Goal: Task Accomplishment & Management: Use online tool/utility

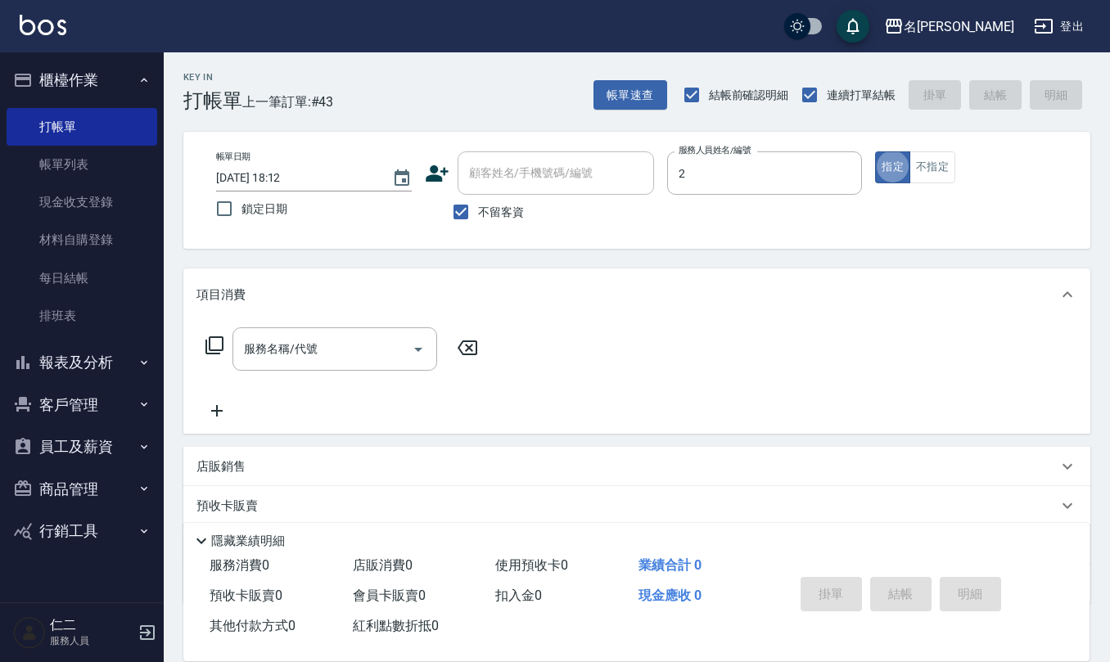
type input "[PERSON_NAME]-2"
type button "true"
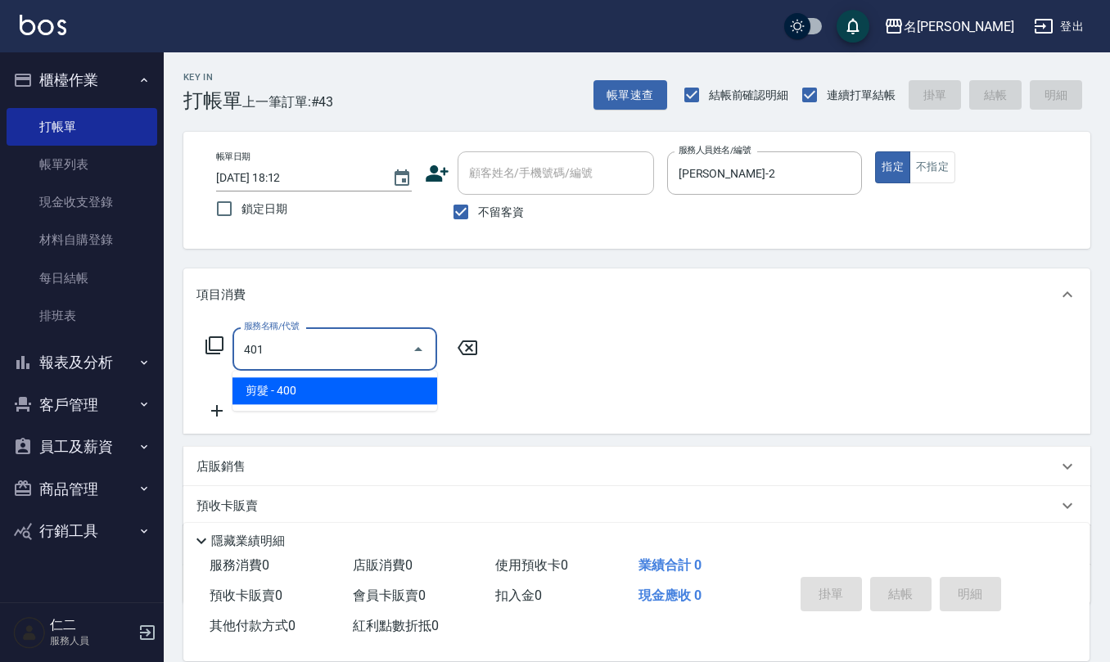
type input "剪髮(401)"
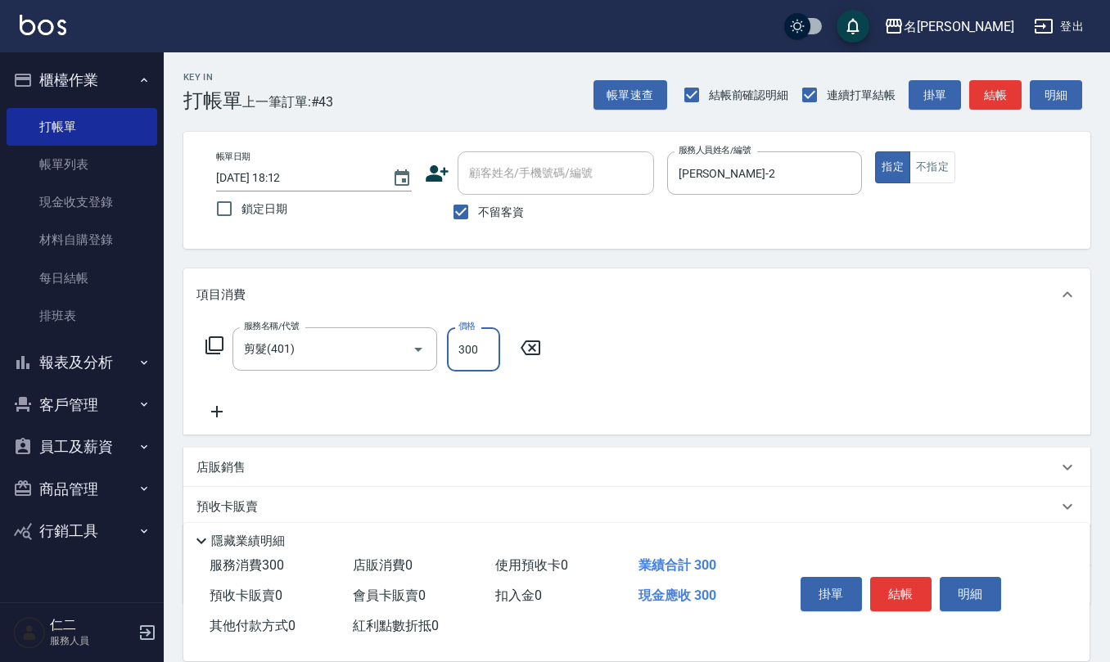
type input "300"
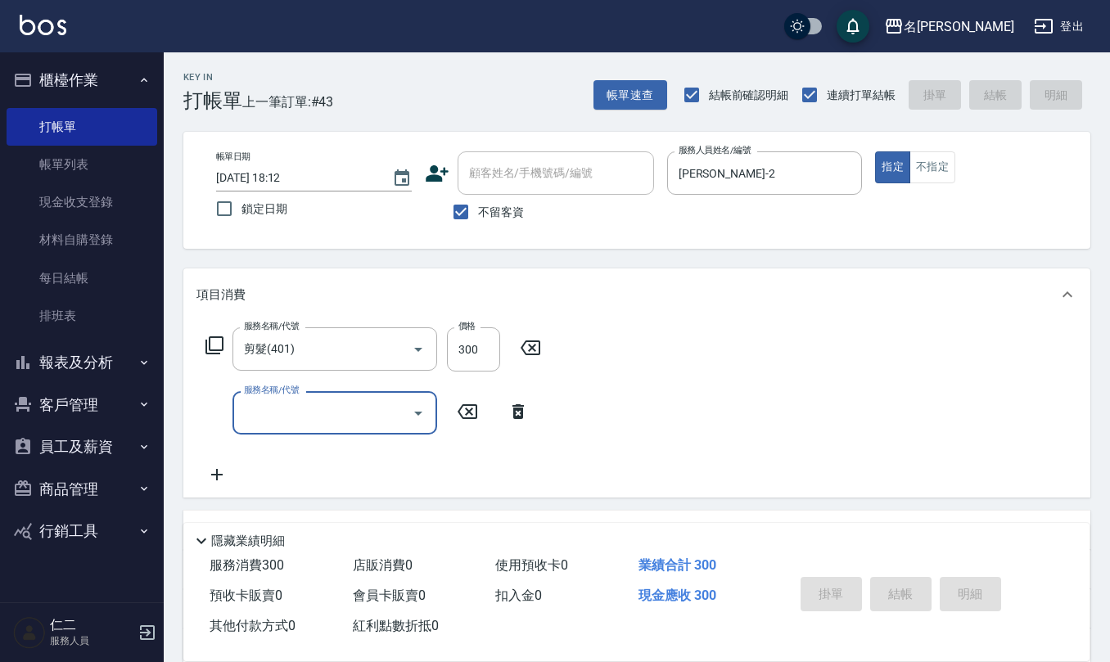
type input "[DATE] 18:52"
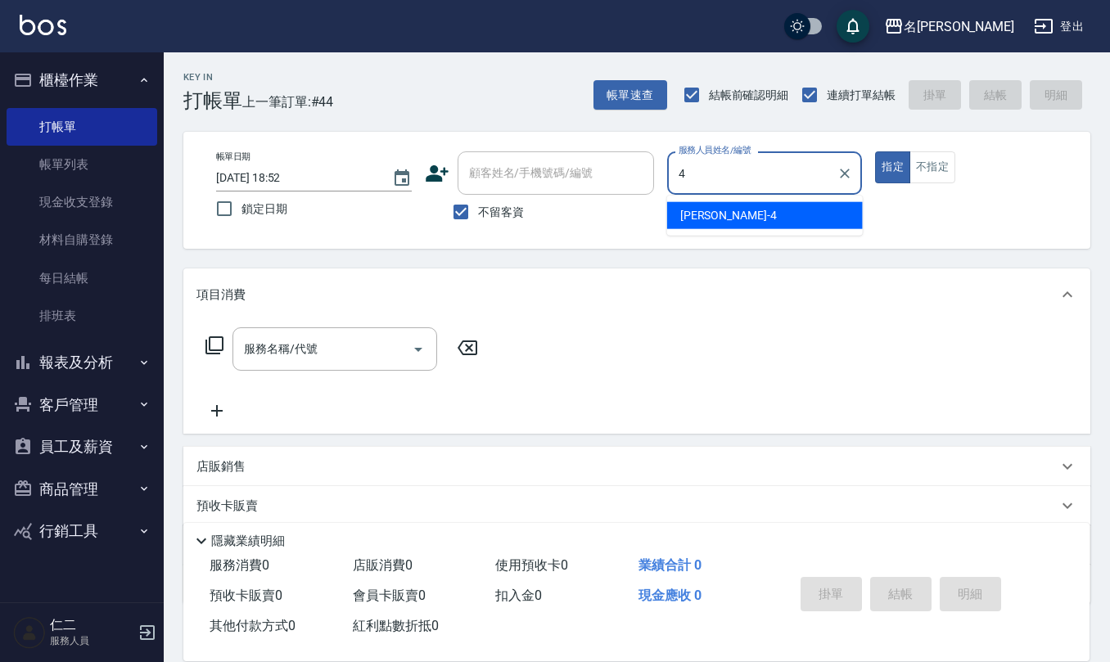
type input "[PERSON_NAME]-4"
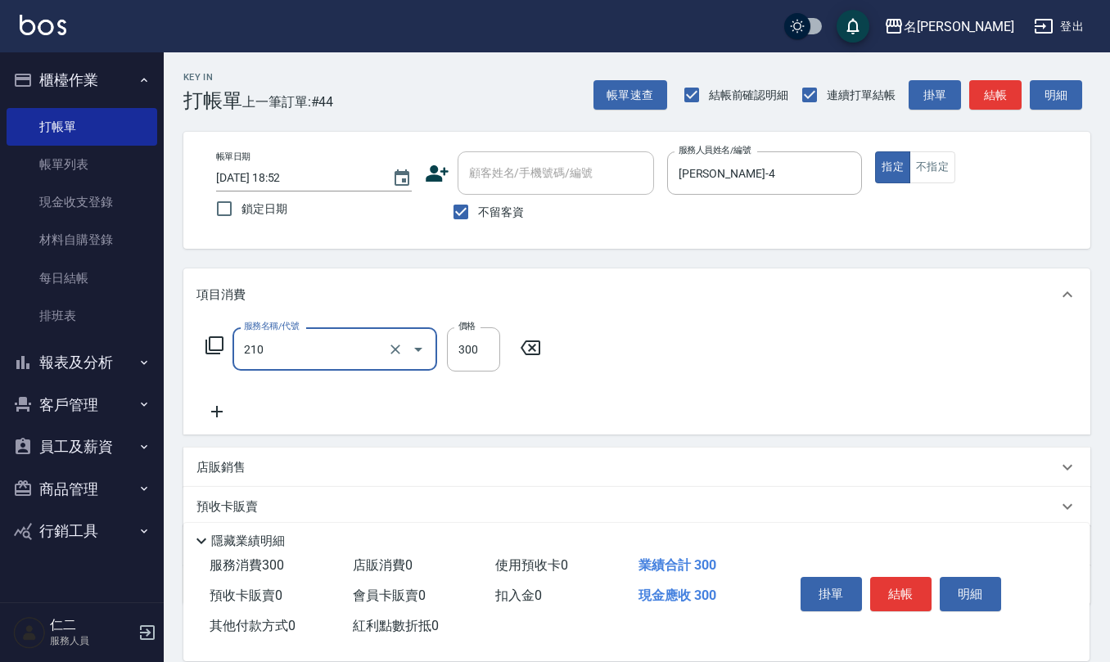
type input "[PERSON_NAME]洗髮精(210)"
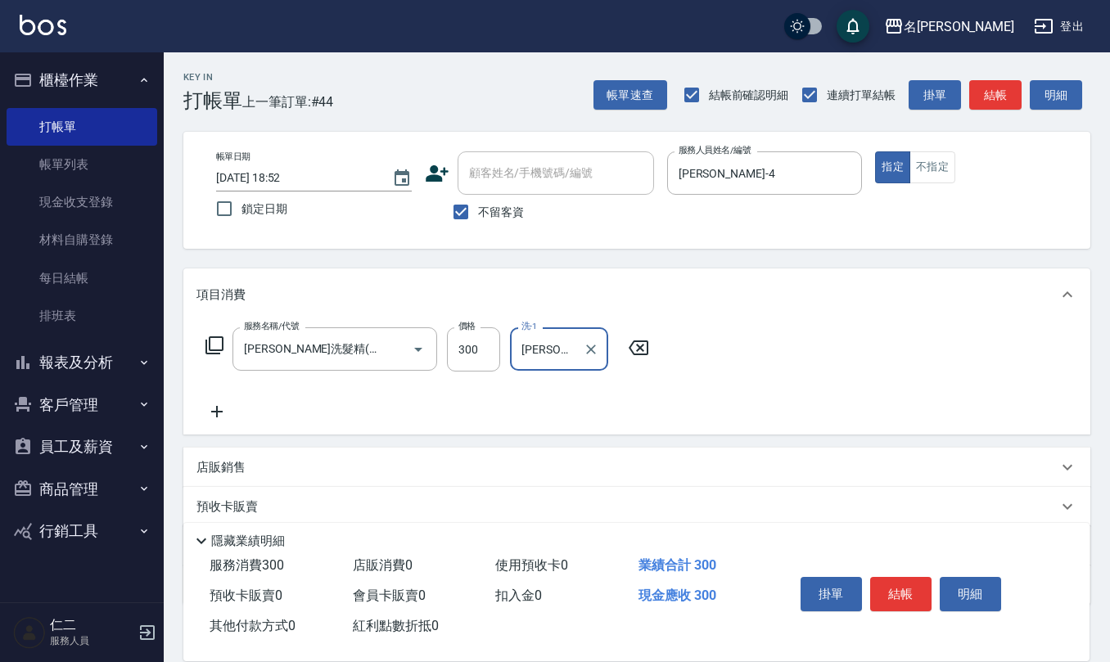
type input "[PERSON_NAME]-28"
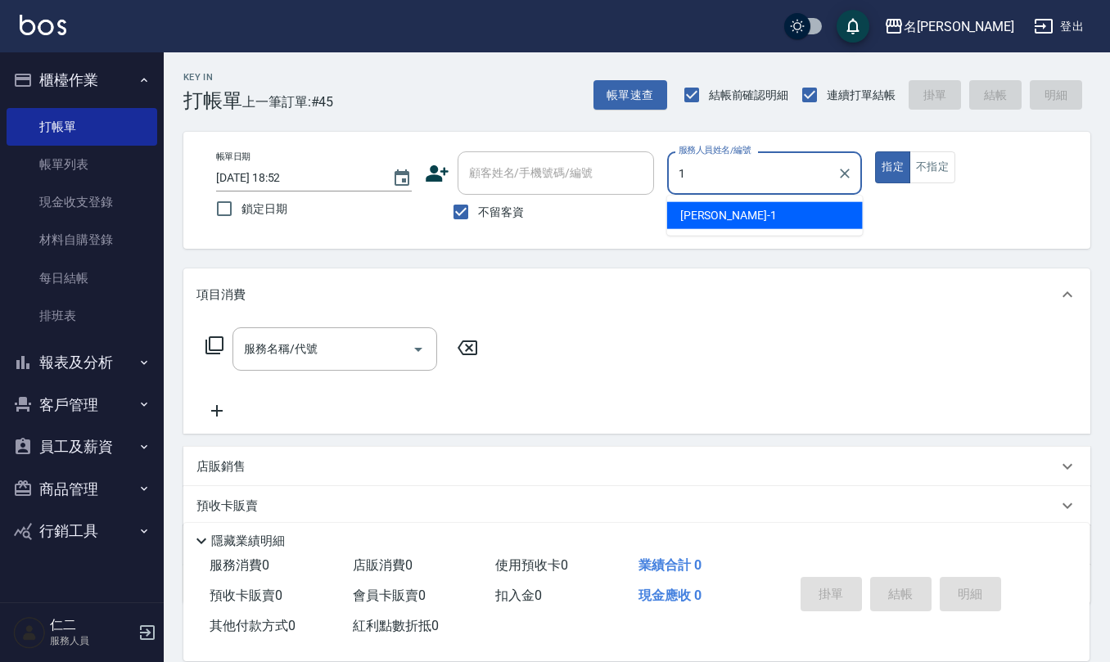
type input "[PERSON_NAME]1"
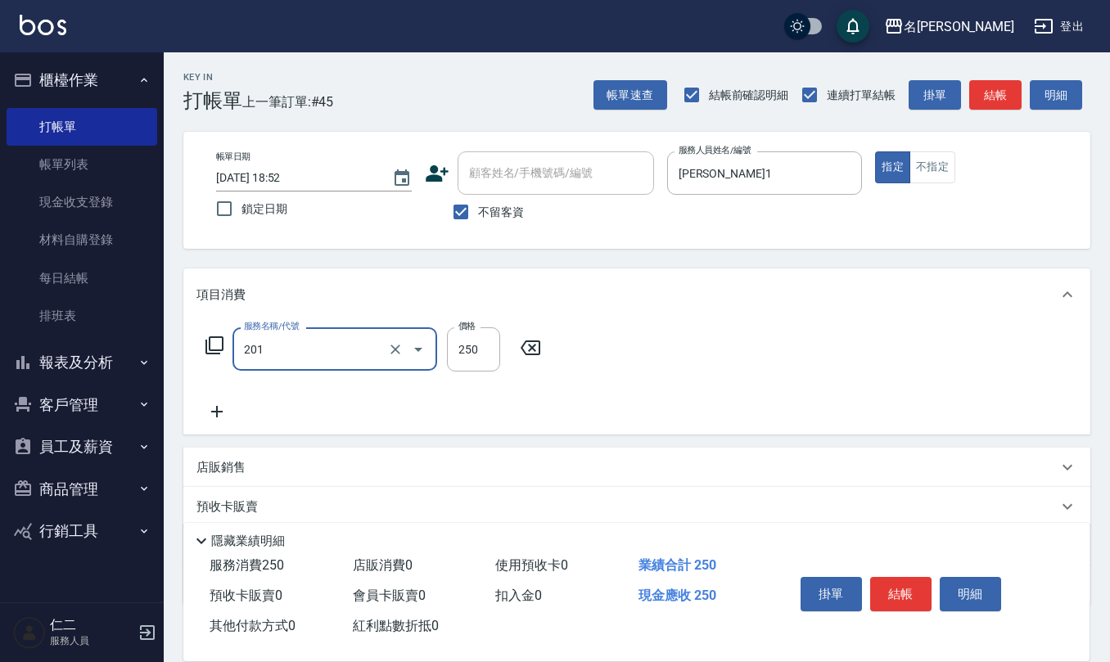
type input "洗髮(201)"
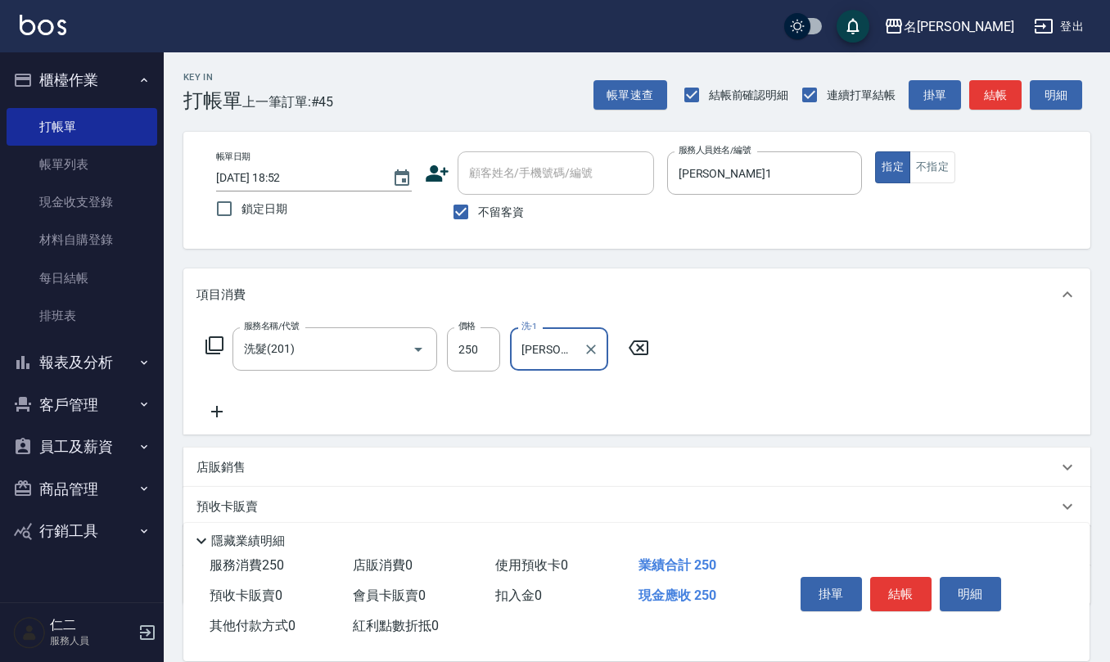
type input "[PERSON_NAME]1"
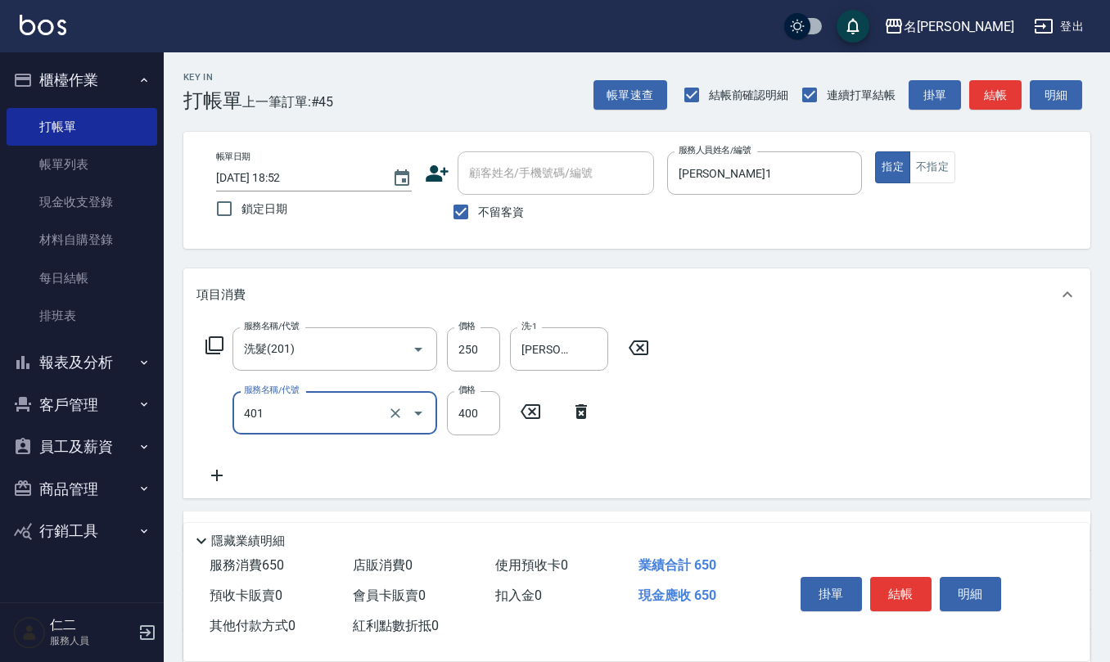
type input "剪髮(401)"
type input "200"
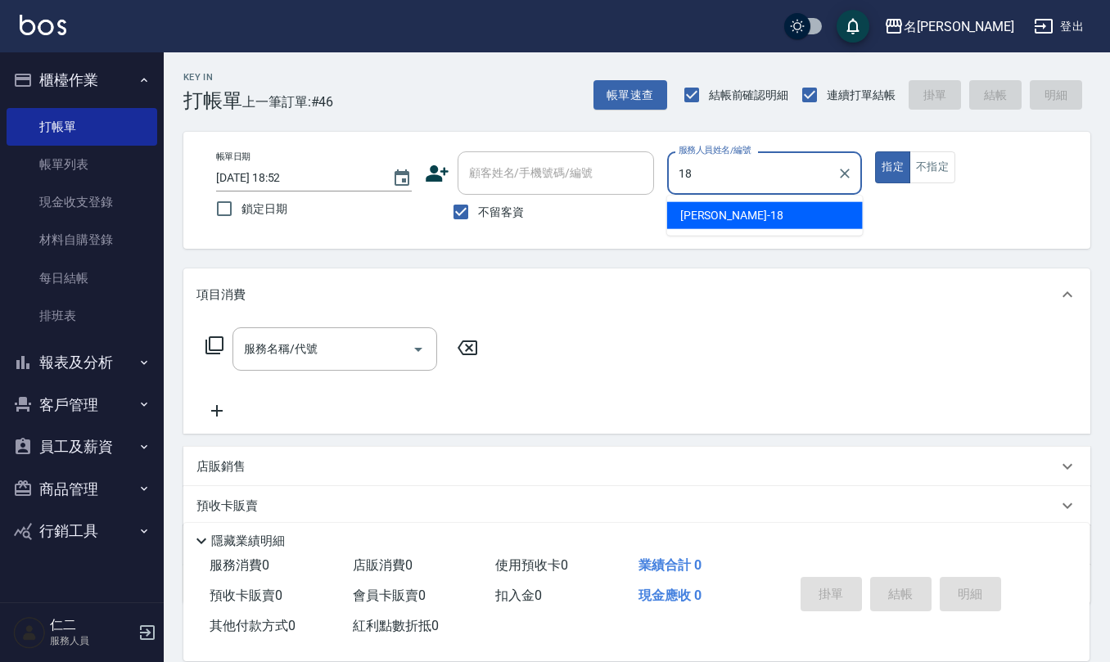
type input "[PERSON_NAME]-18"
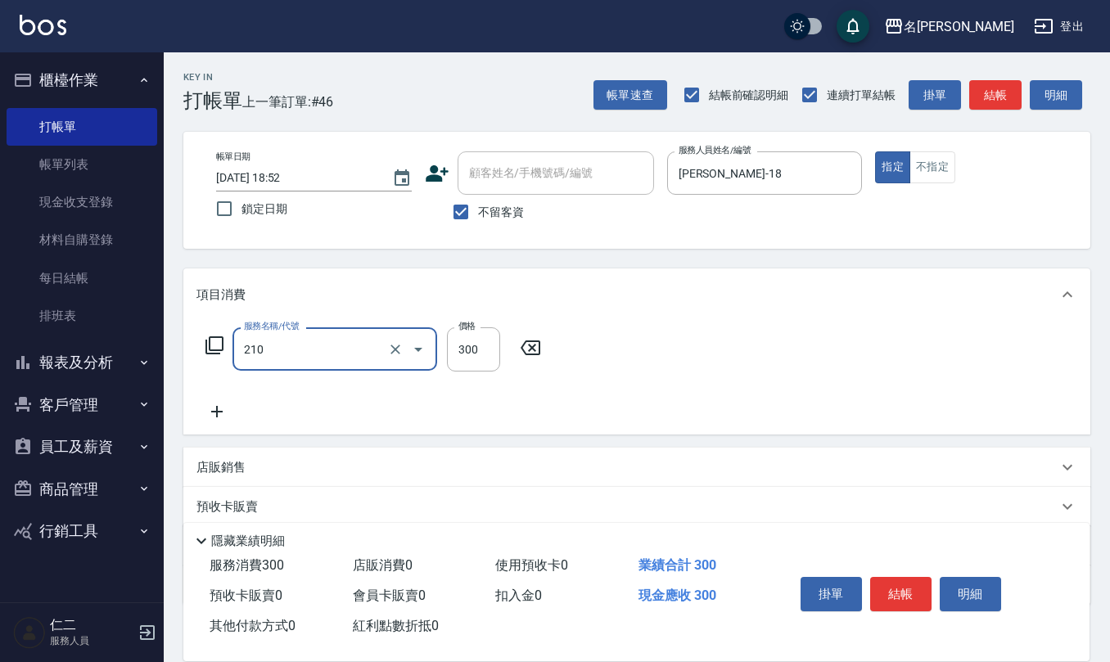
type input "[PERSON_NAME]洗髮精(210)"
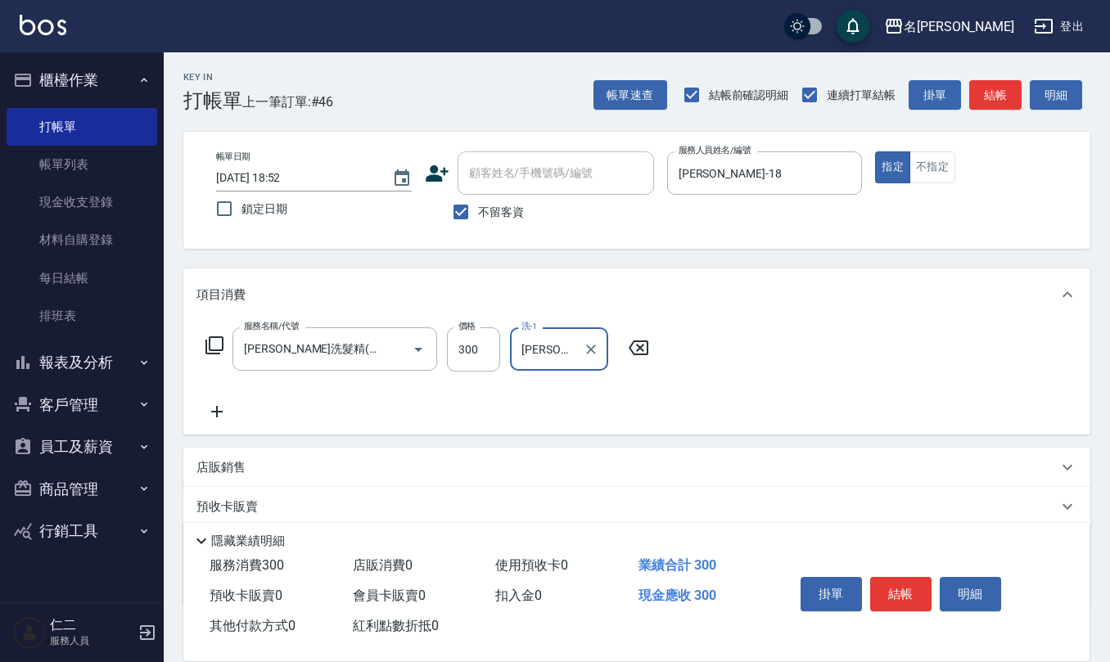
type input "[PERSON_NAME]-21"
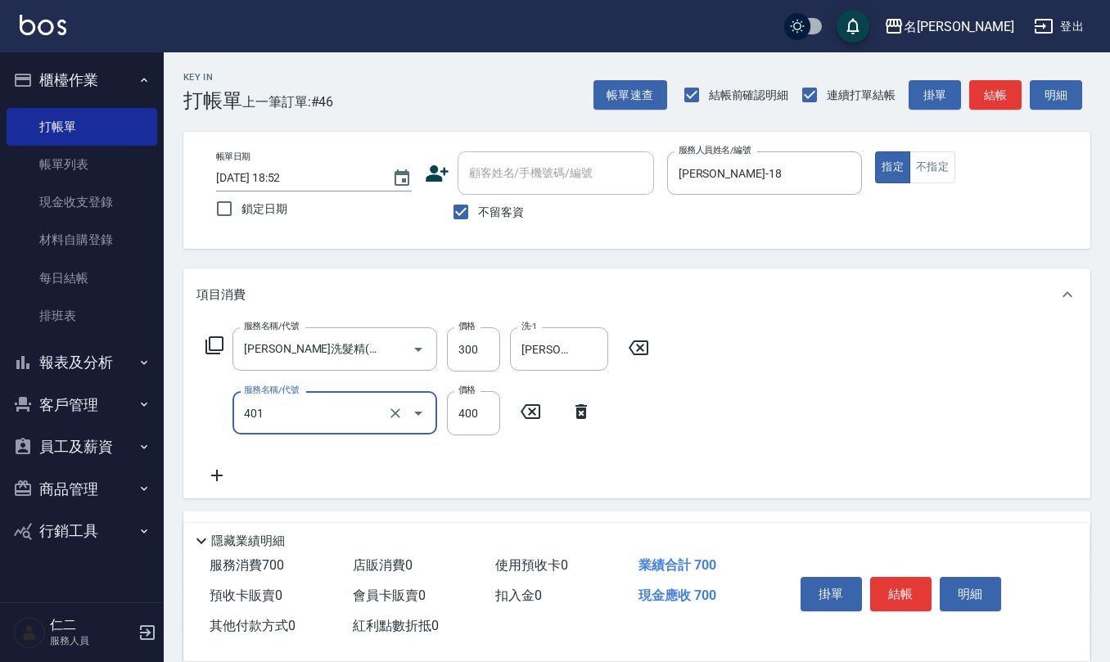
type input "剪髮(401)"
type input "350"
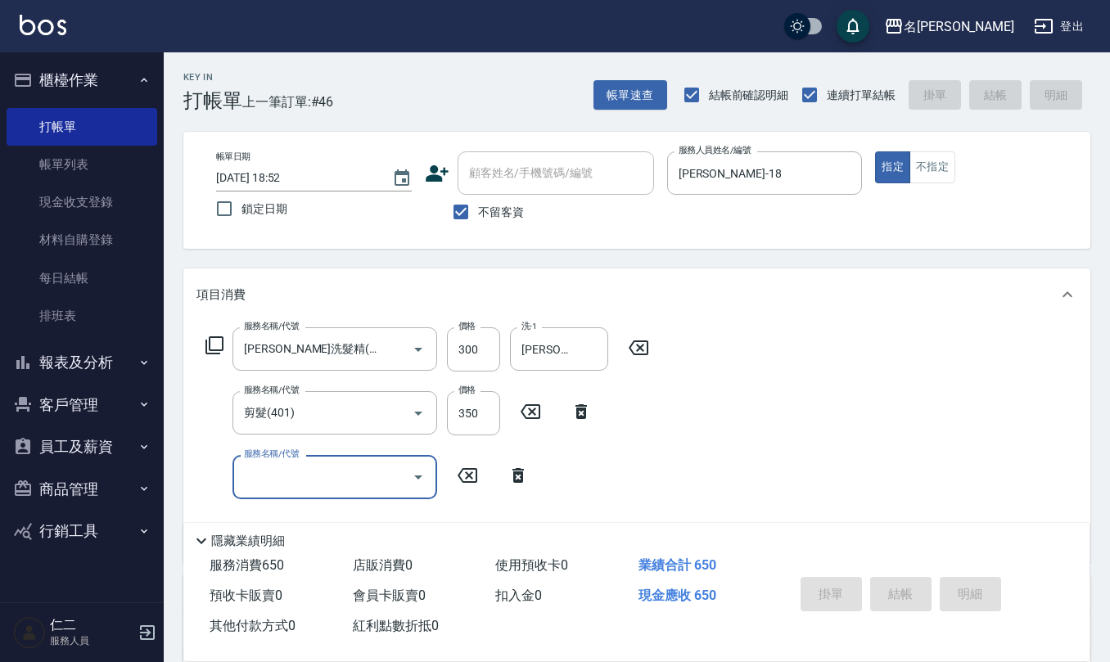
type input "[DATE] 18:59"
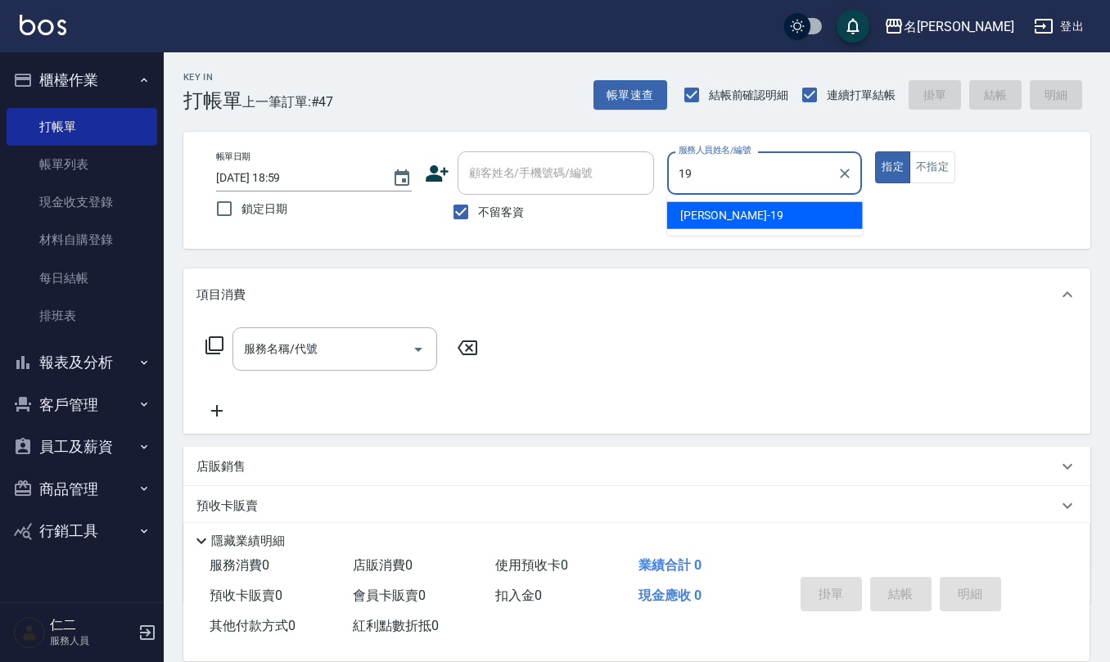
type input "[PERSON_NAME]-19"
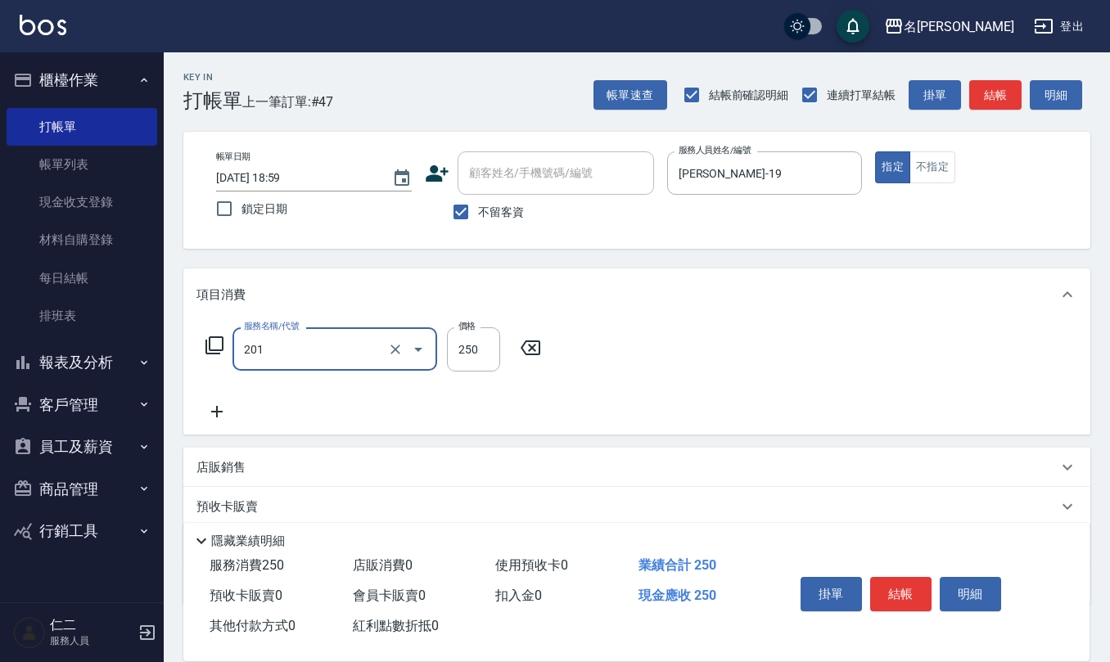
type input "洗髮(201)"
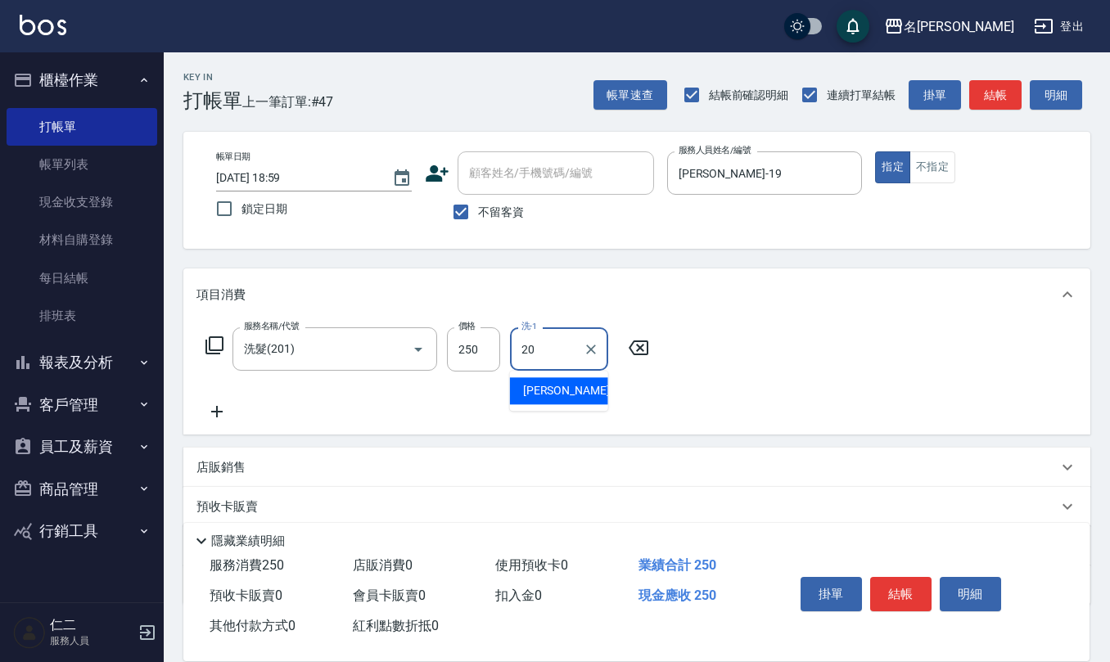
type input "[PERSON_NAME]-20"
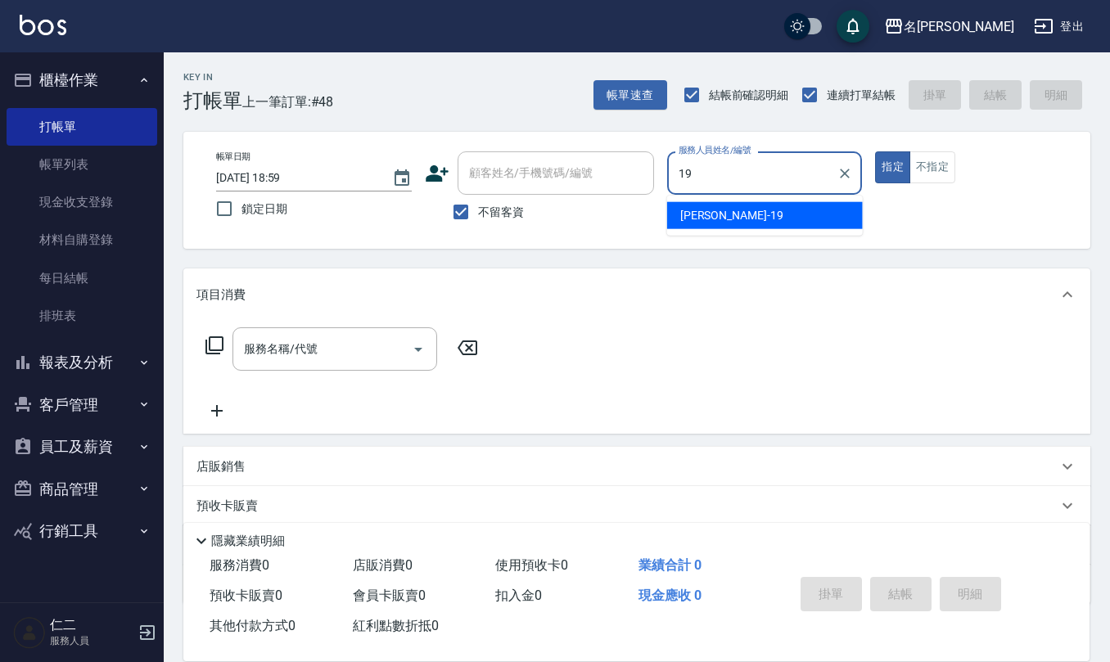
type input "[PERSON_NAME]-19"
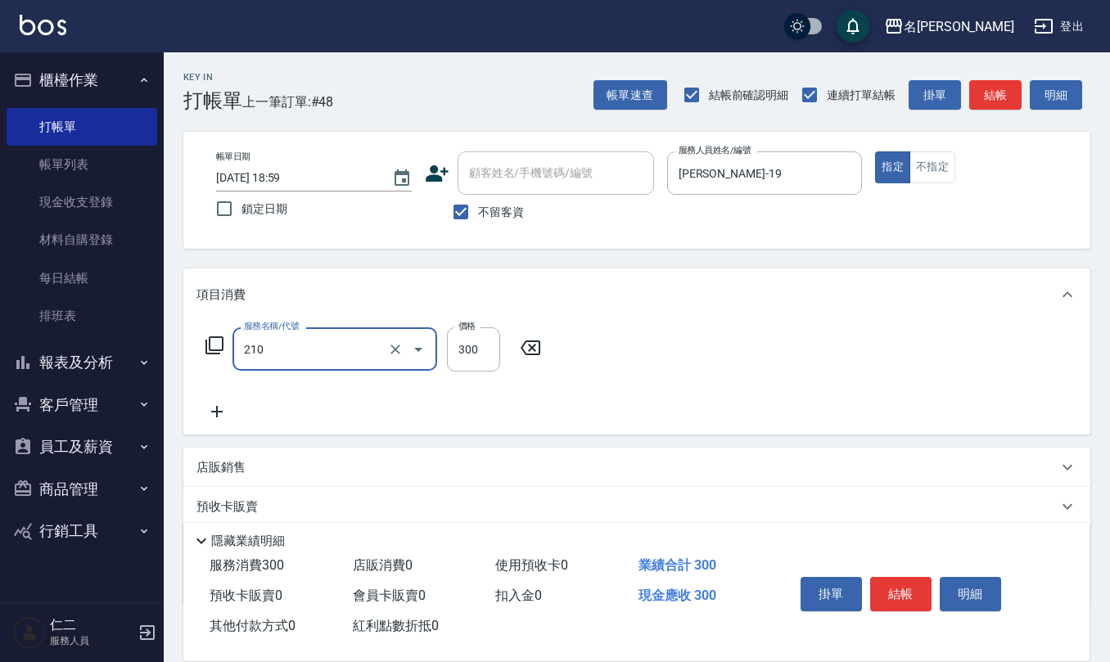
type input "[PERSON_NAME]洗髮精(210)"
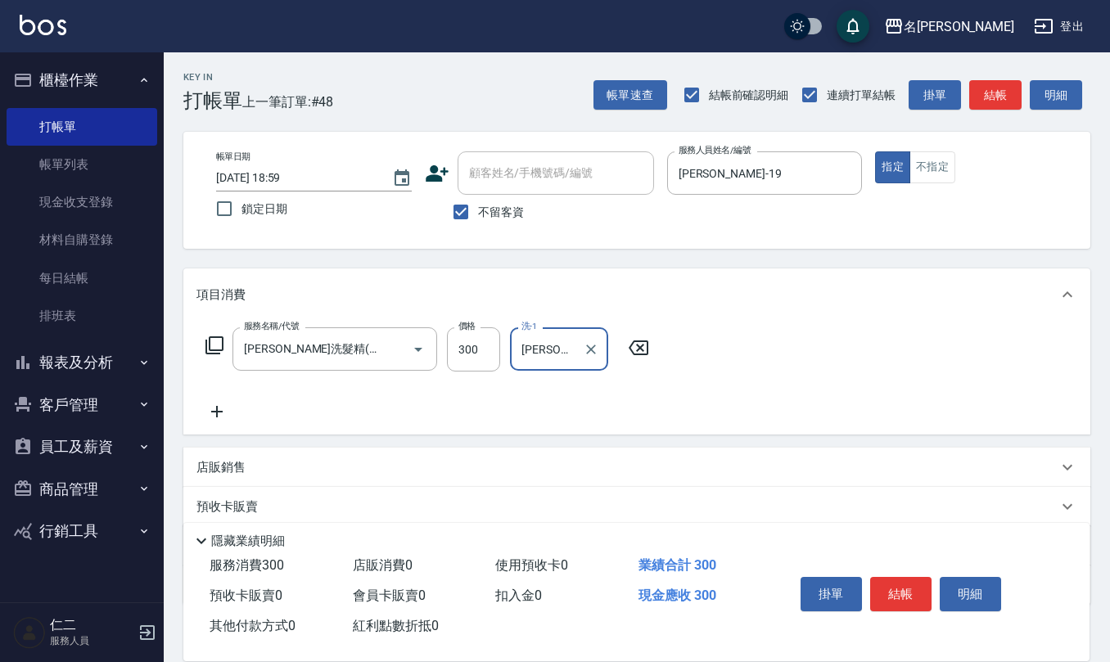
type input "[PERSON_NAME]-20"
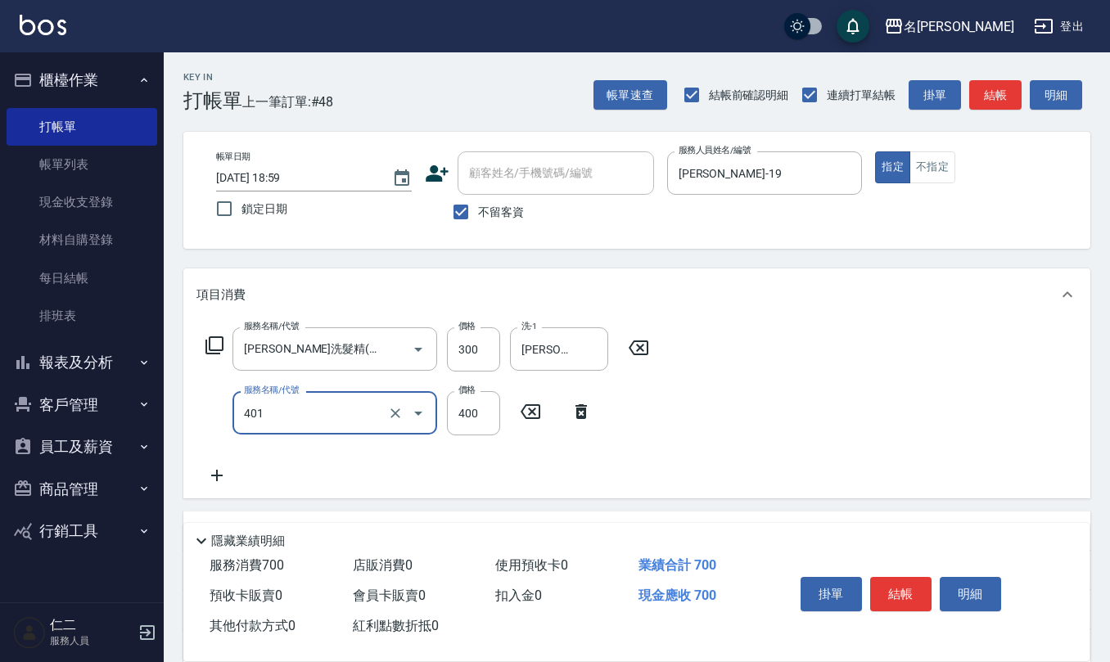
type input "剪髮(401)"
type input "500"
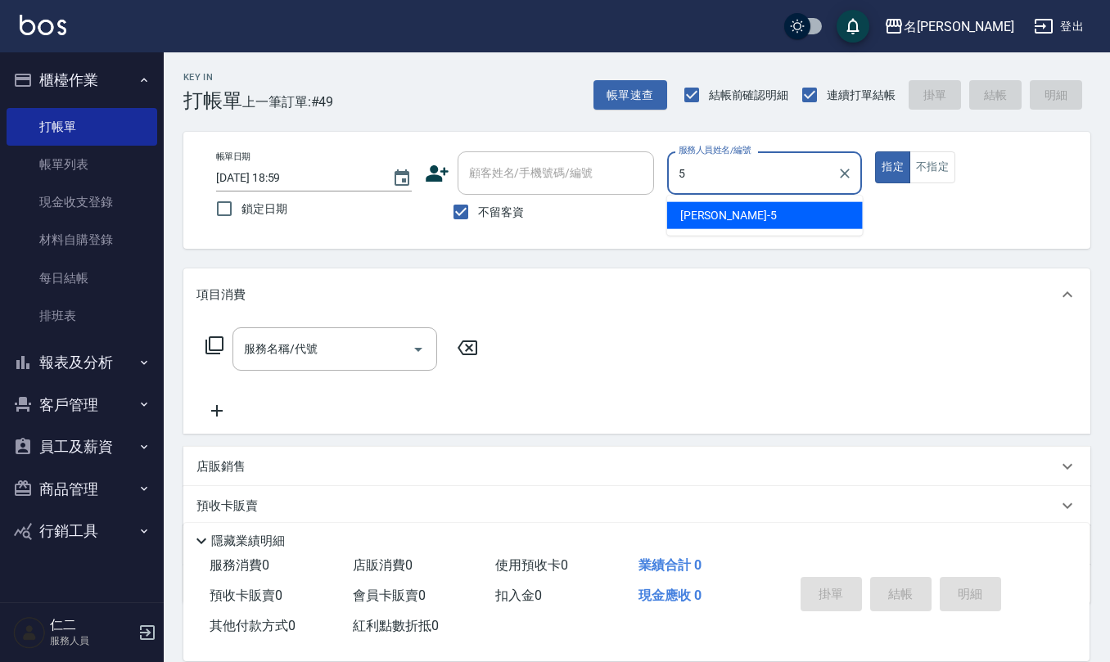
type input "[PERSON_NAME]5"
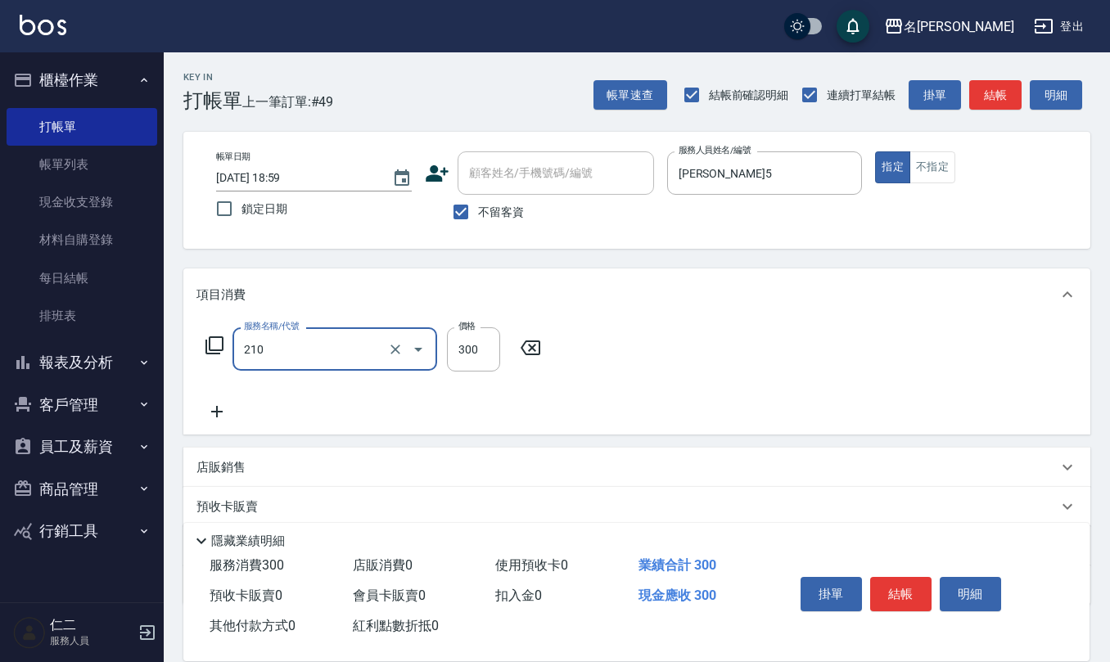
type input "[PERSON_NAME]洗髮精(210)"
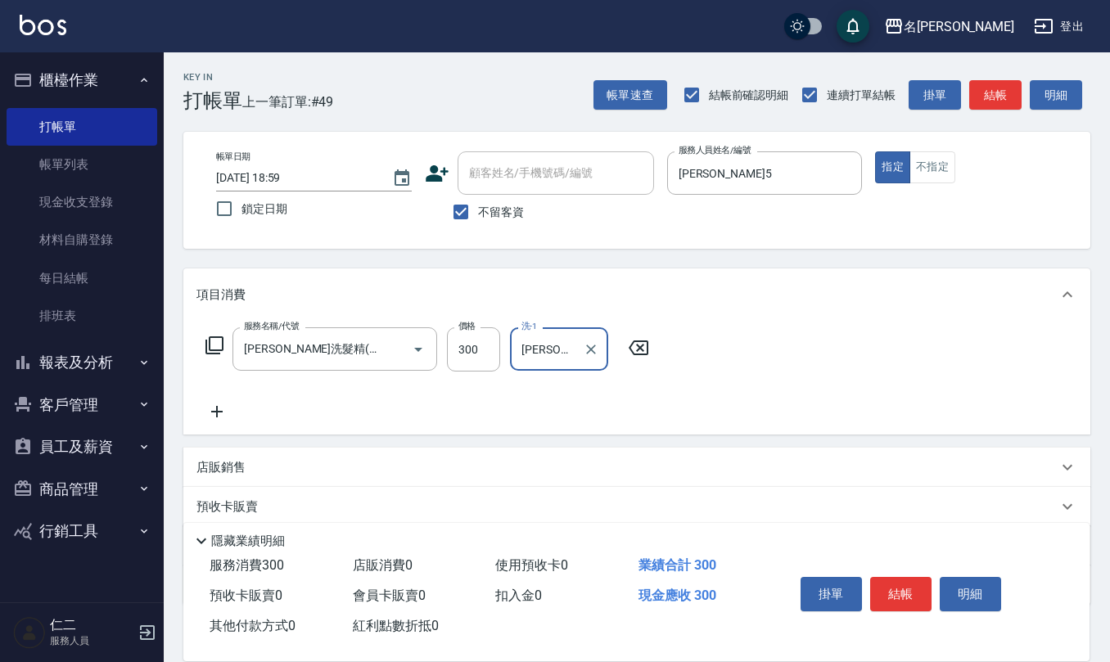
type input "[PERSON_NAME]5"
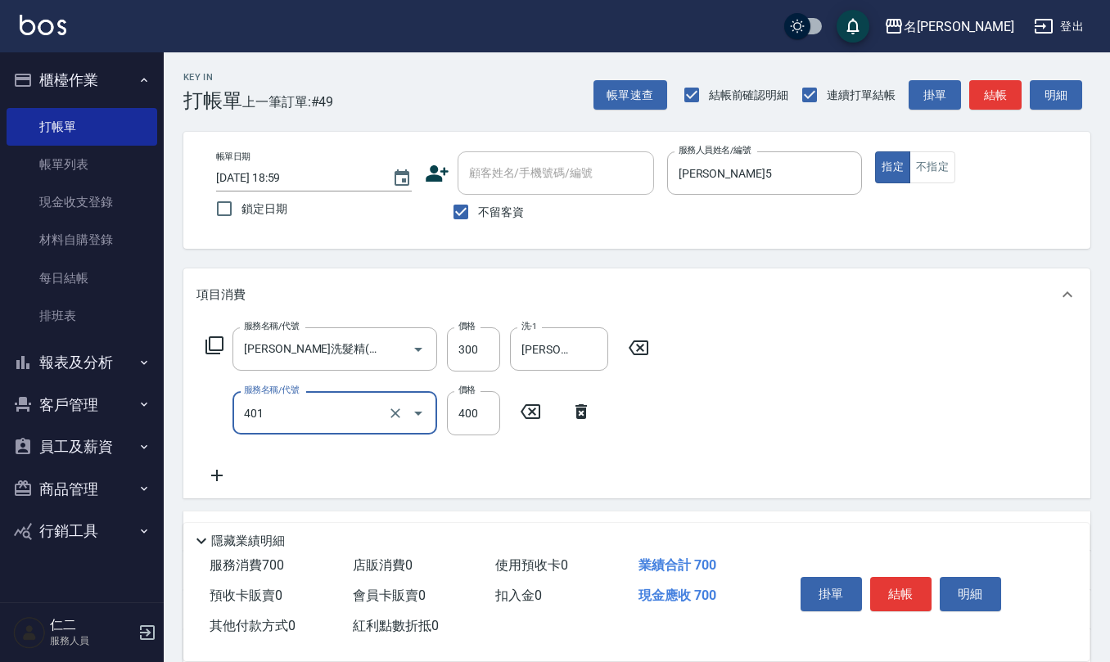
type input "剪髮(401)"
type input "250"
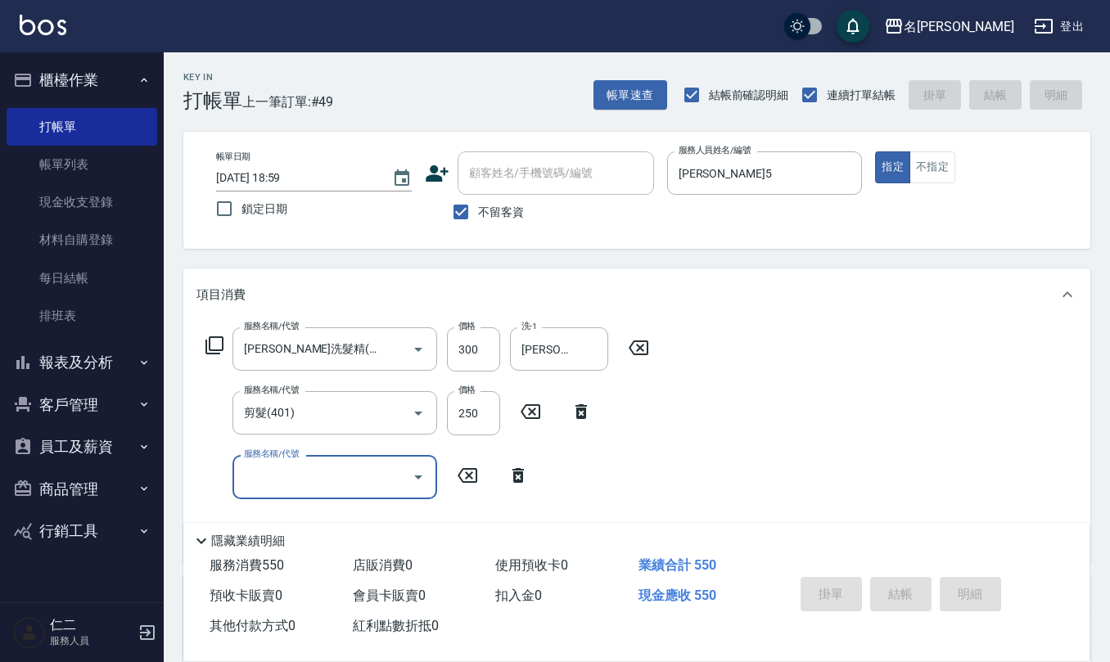
type input "[DATE] 19:00"
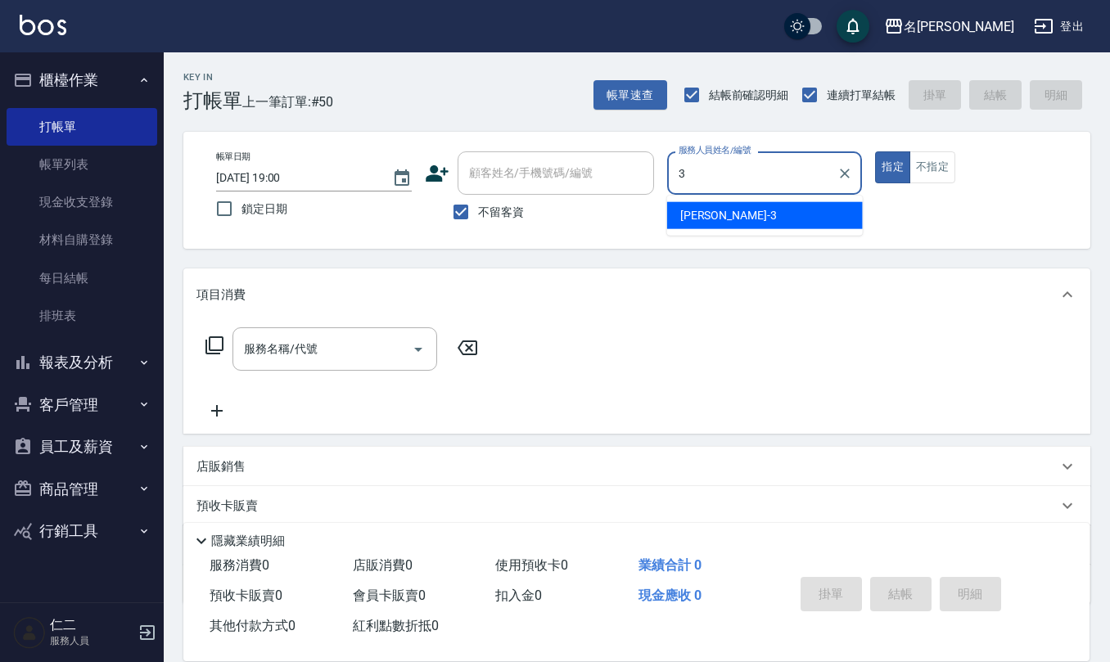
type input "[PERSON_NAME]-3"
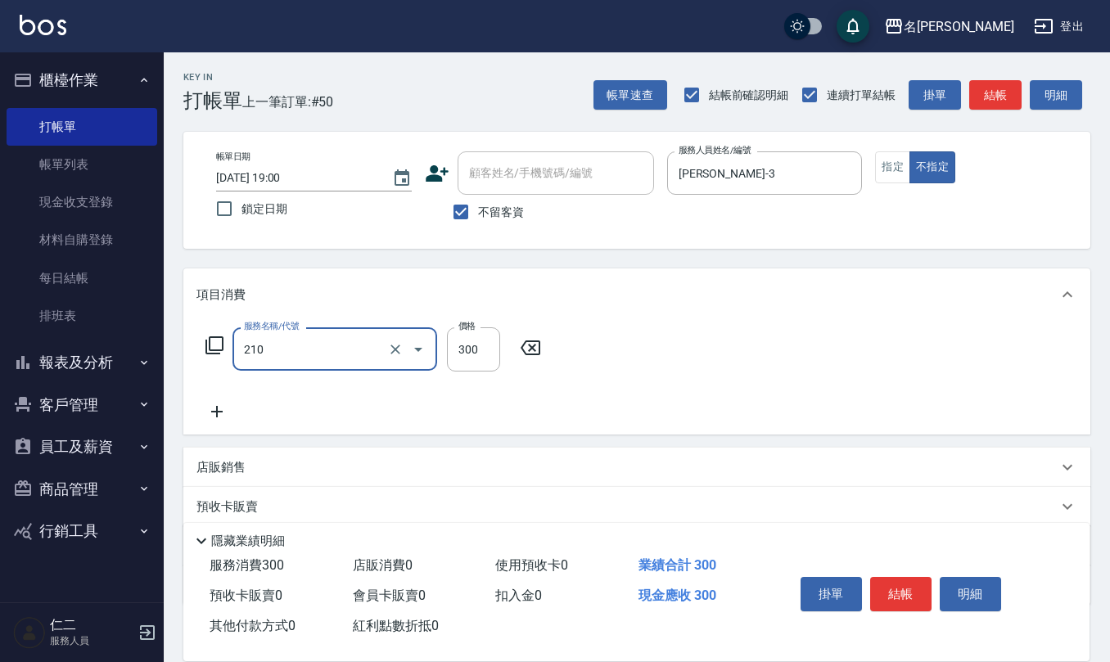
type input "[PERSON_NAME]洗髮精(210)"
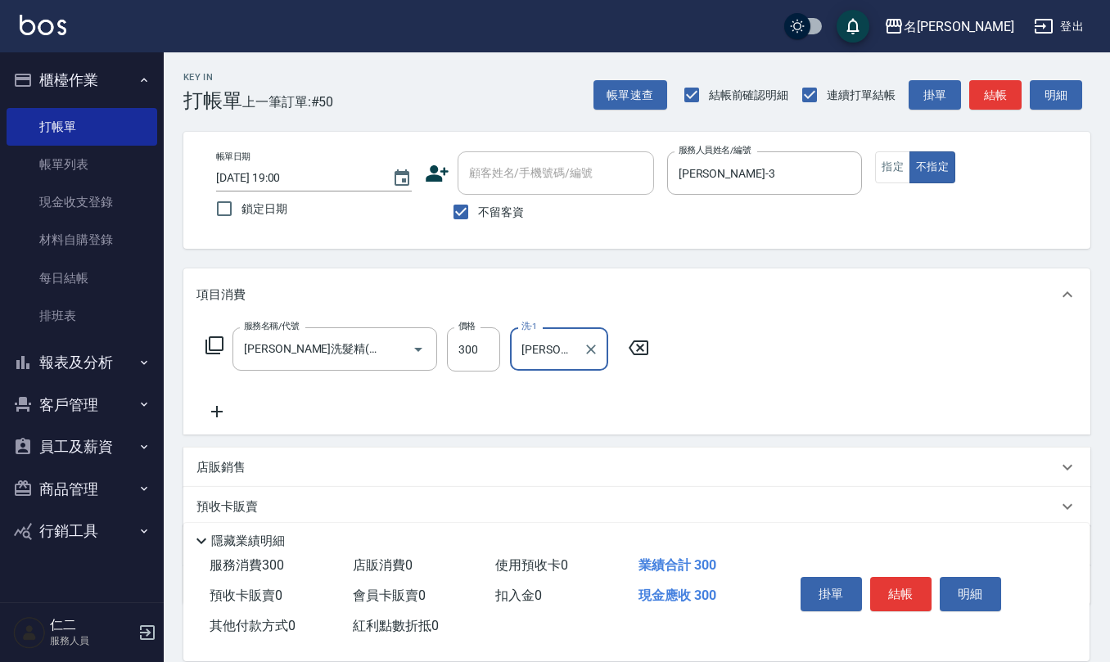
type input "[PERSON_NAME]-21"
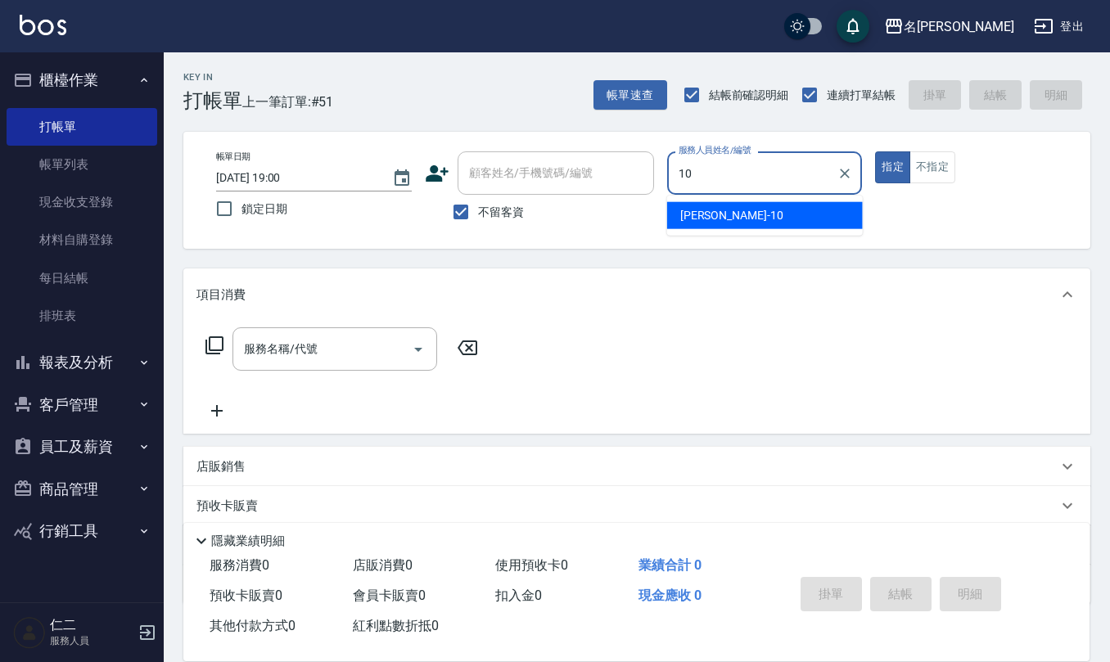
type input "[PERSON_NAME]-10"
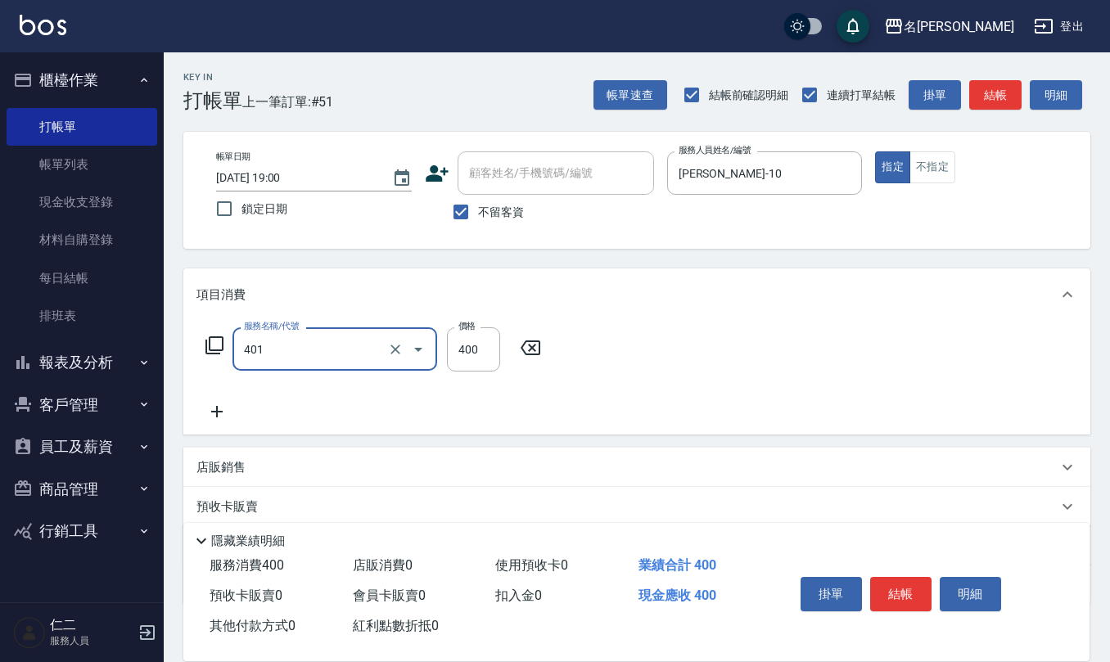
type input "剪髮(401)"
type input "405"
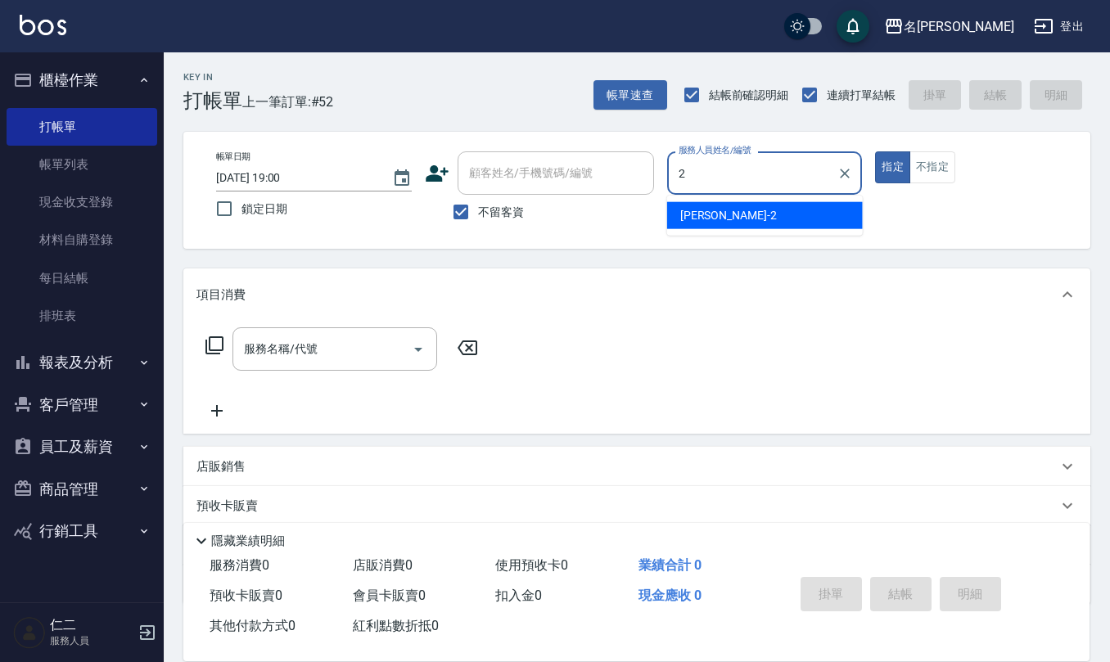
type input "[PERSON_NAME]-2"
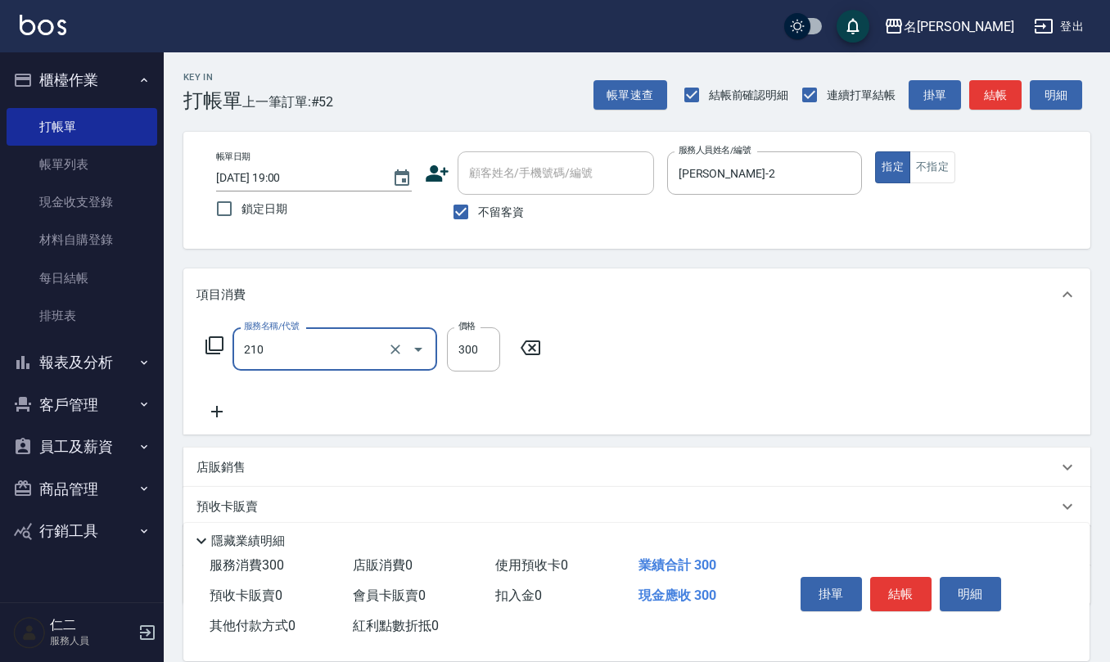
type input "[PERSON_NAME]洗髮精(210)"
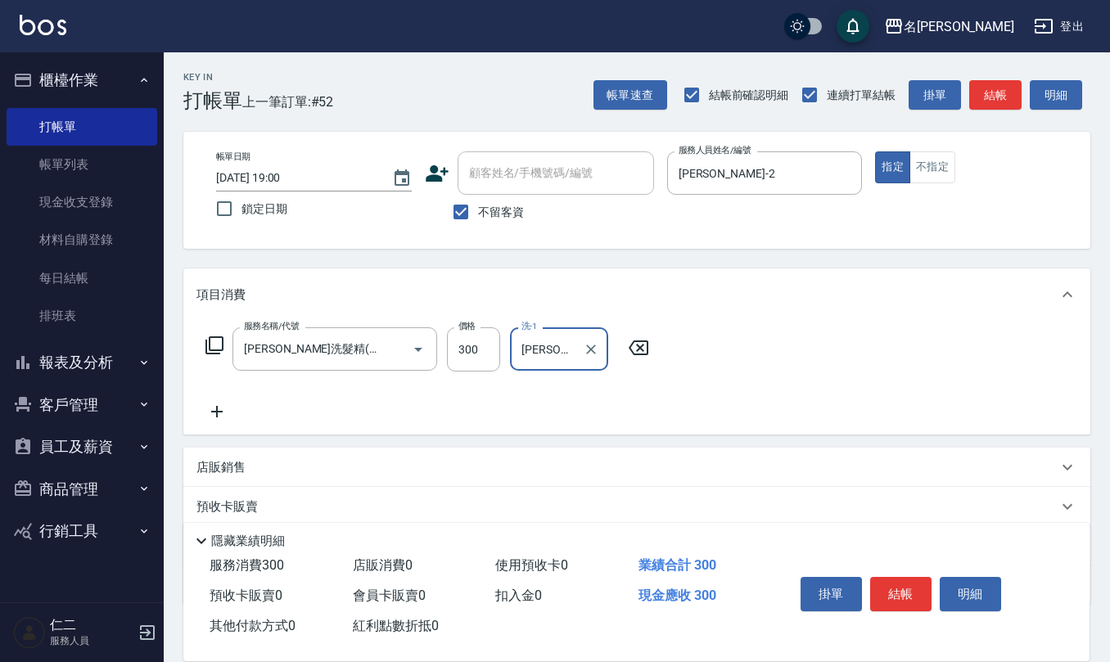
type input "[PERSON_NAME]-20"
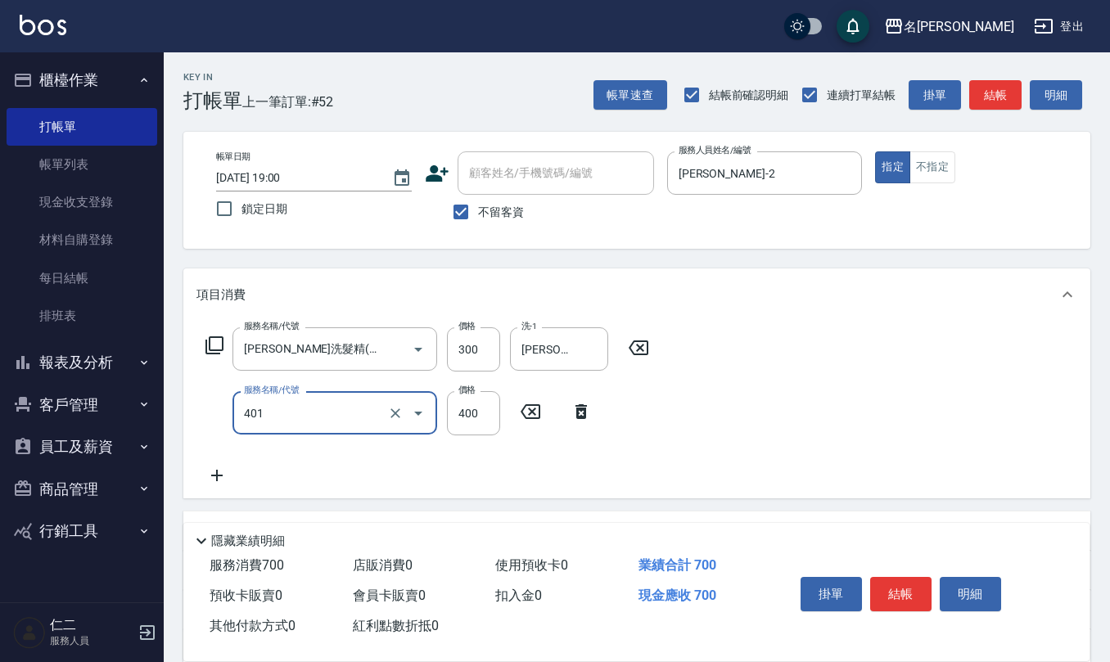
type input "剪髮(401)"
type input "350"
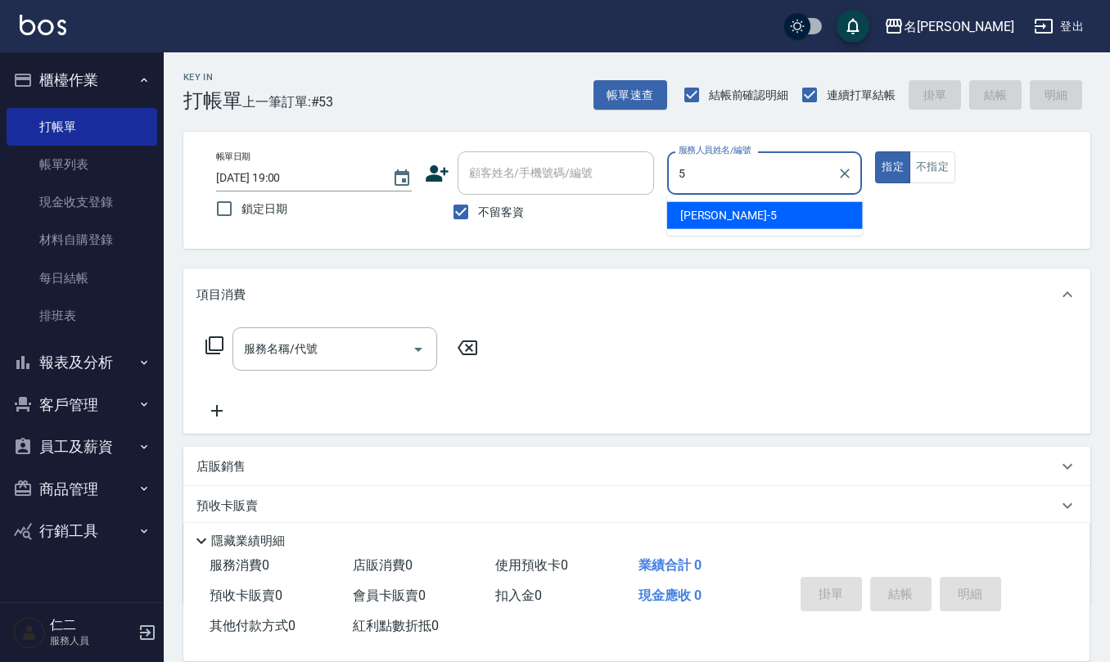
type input "[PERSON_NAME]5"
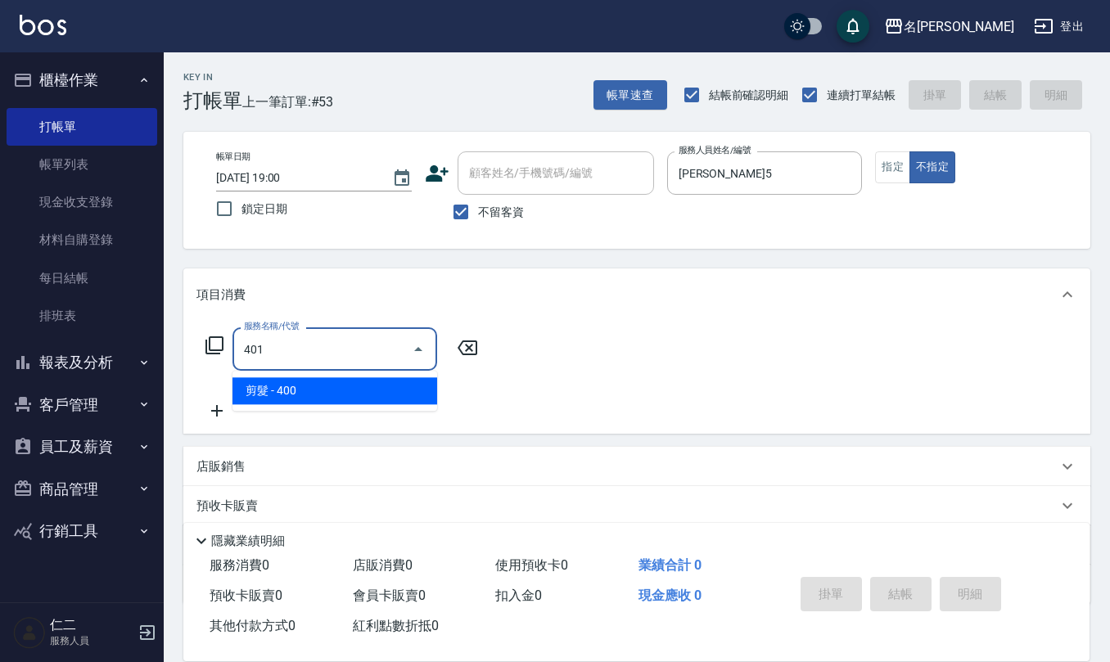
type input "剪髮(401)"
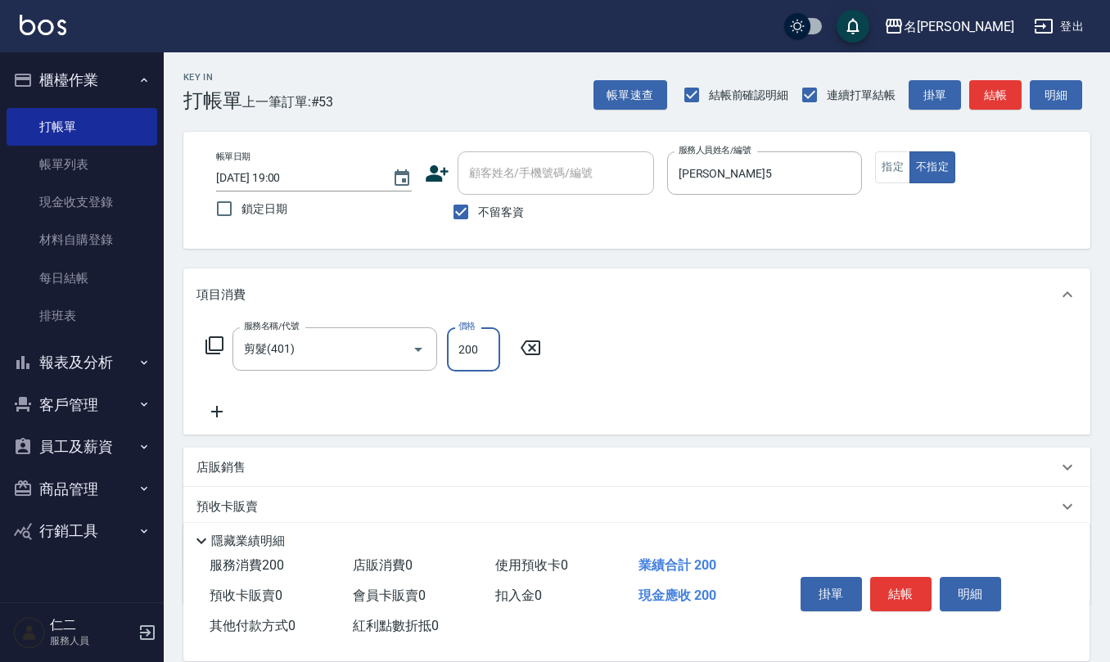
type input "200"
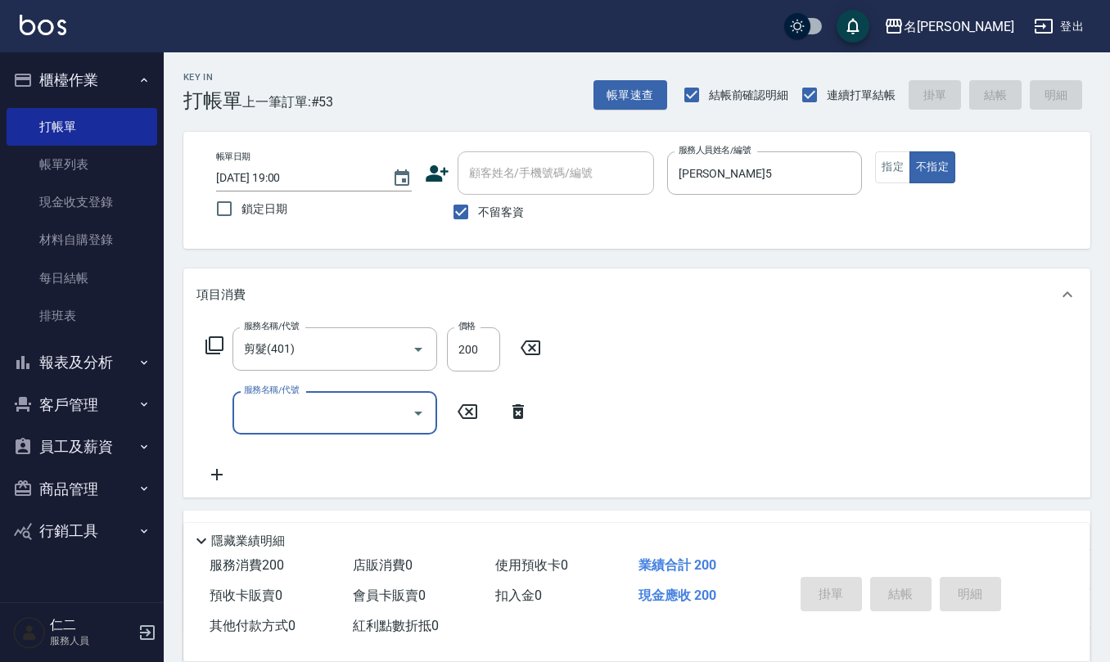
type input "[DATE] 19:12"
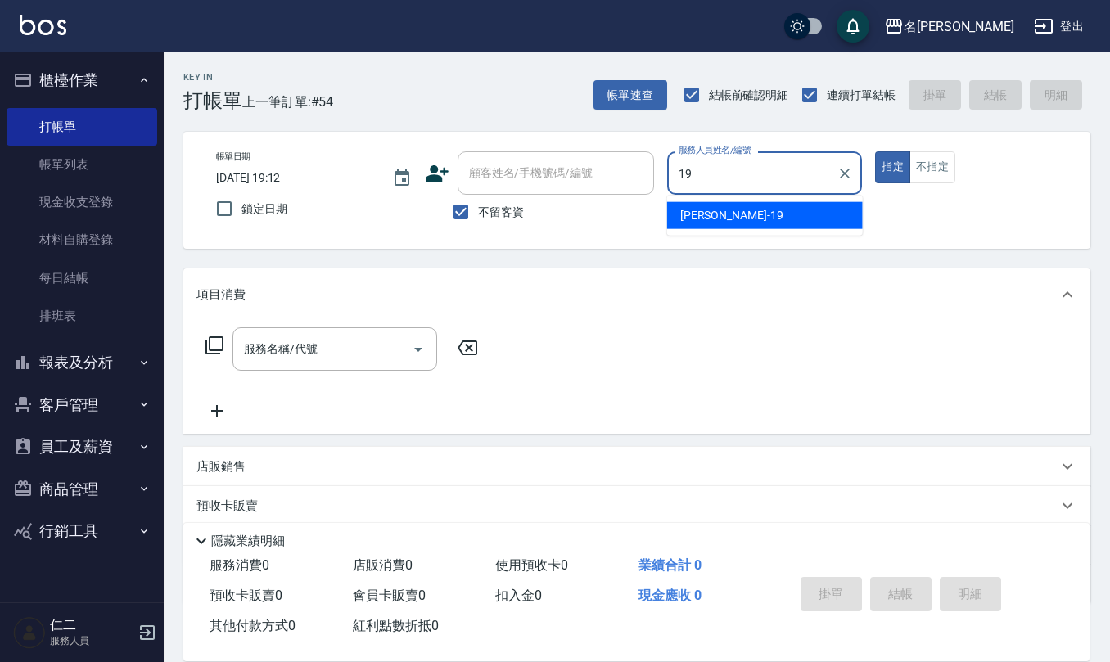
type input "[PERSON_NAME]-19"
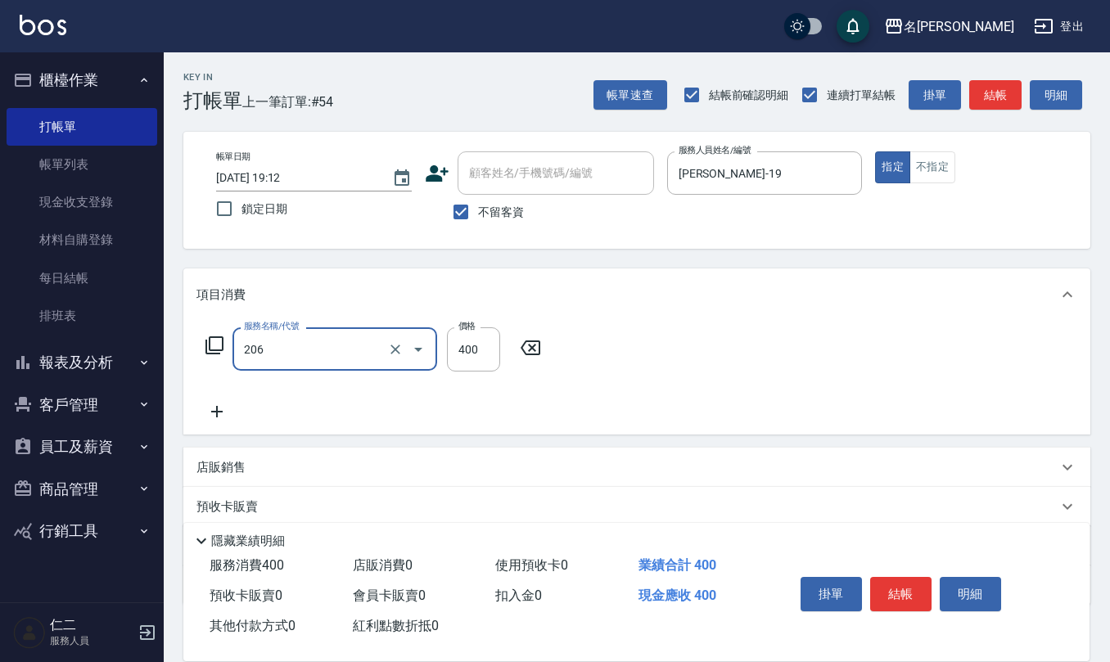
type input "健康洗(206)"
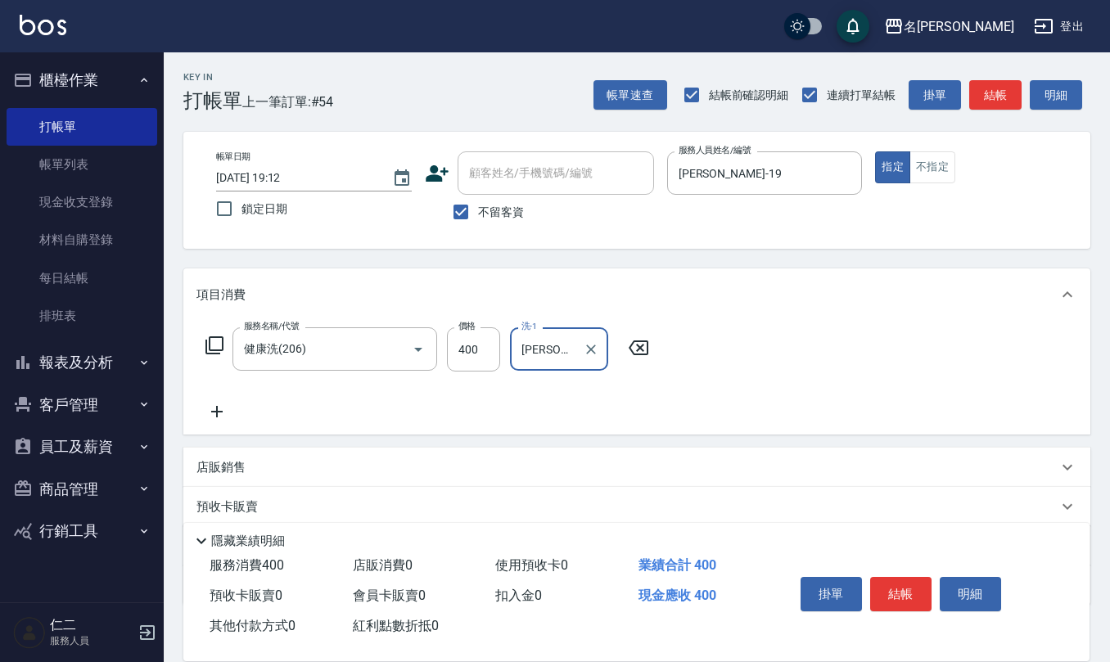
type input "[PERSON_NAME]-28"
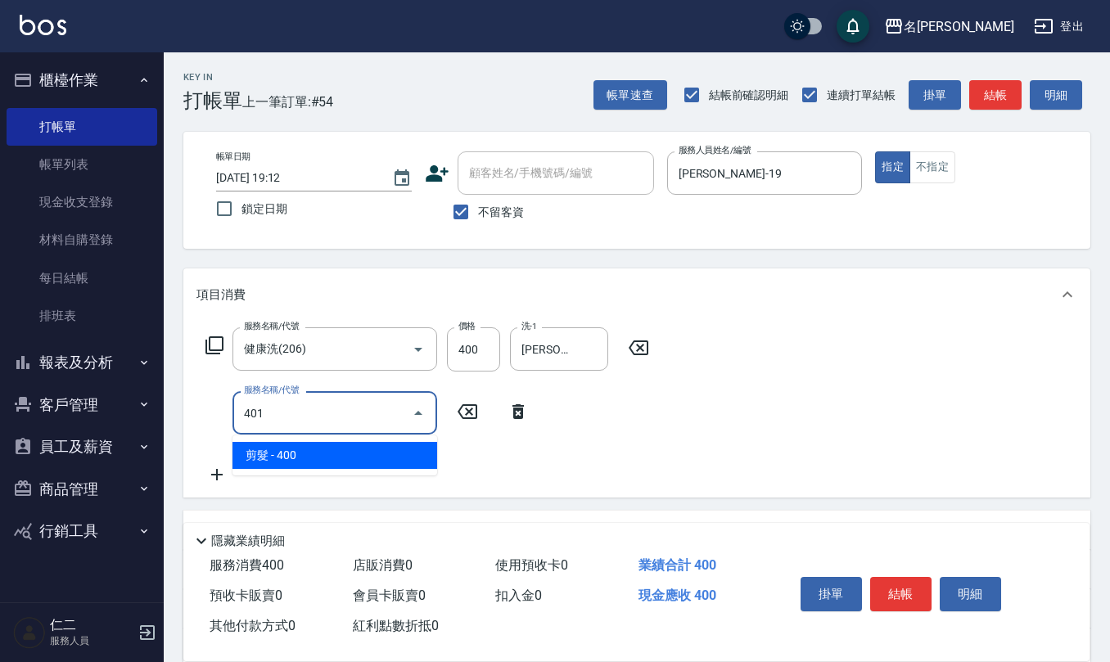
type input "剪髮(401)"
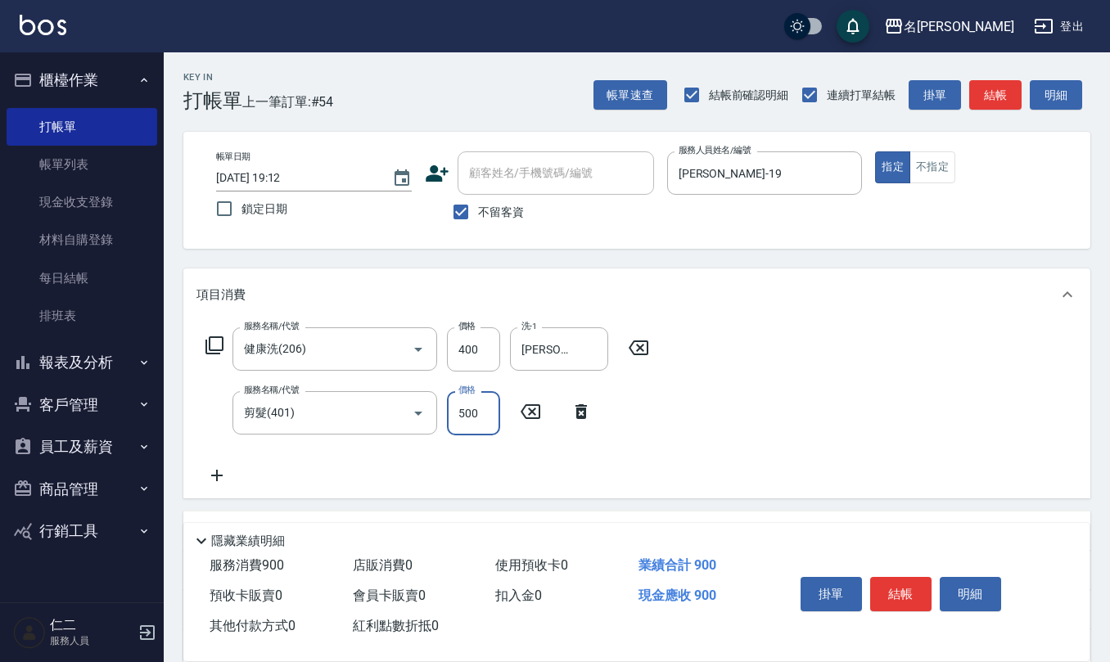
type input "500"
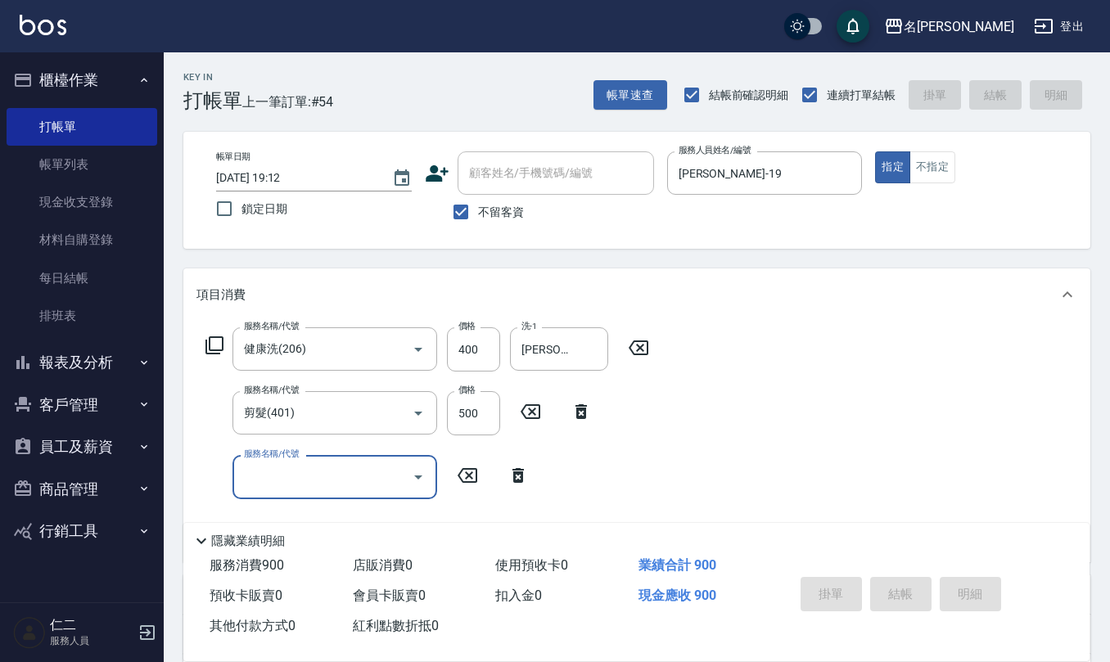
type input "[DATE] 19:13"
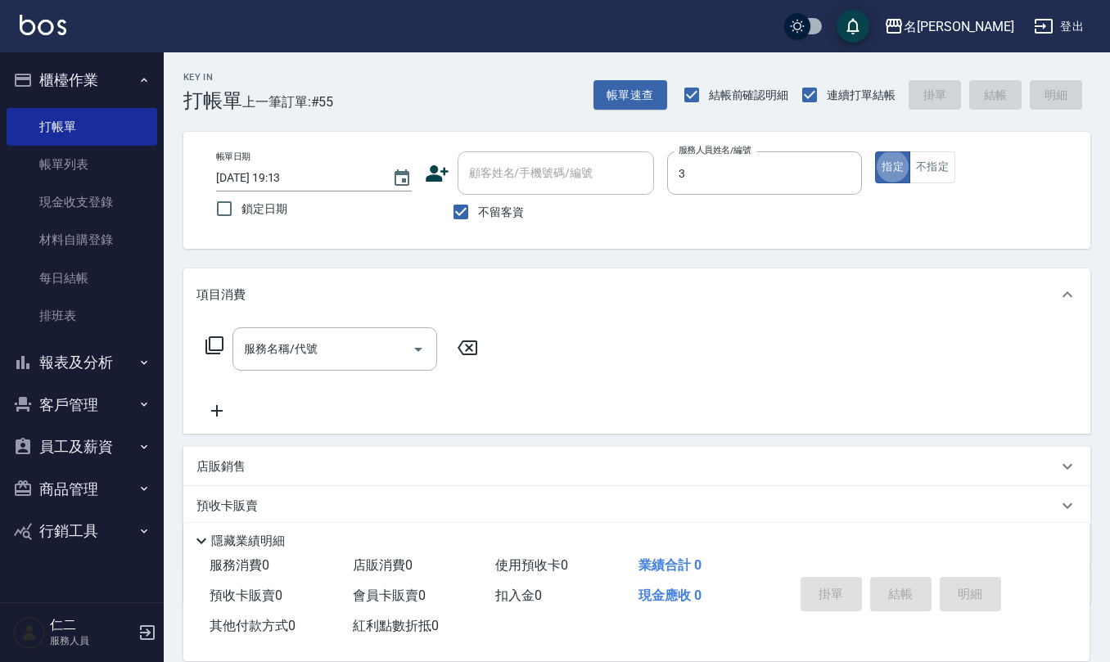
type input "[PERSON_NAME]-3"
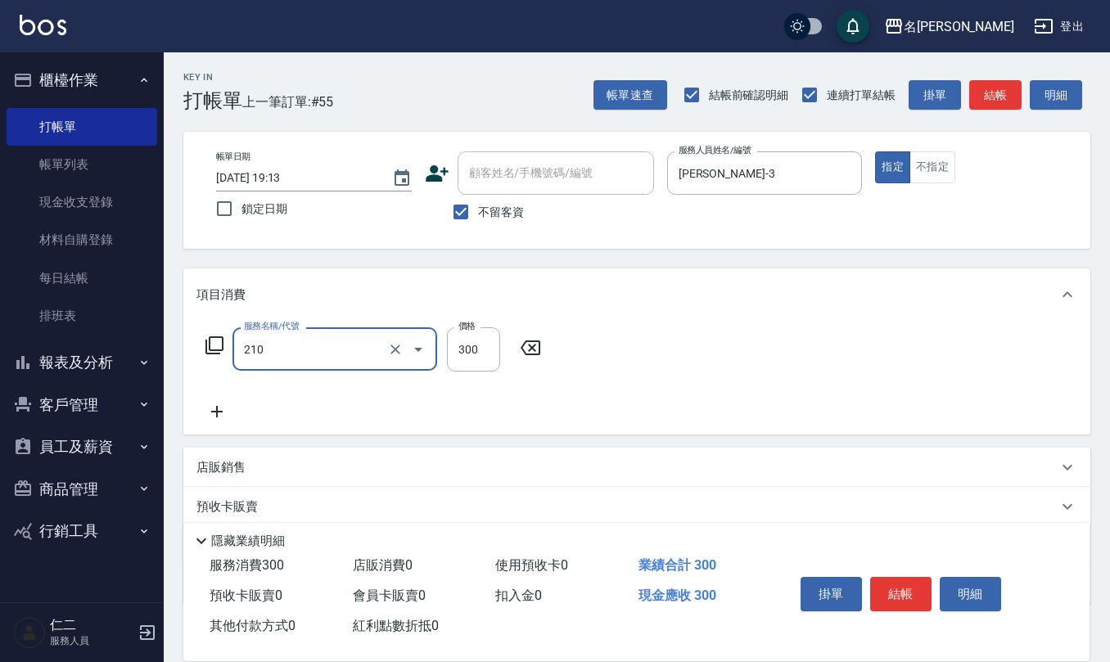
type input "[PERSON_NAME]洗髮精(210)"
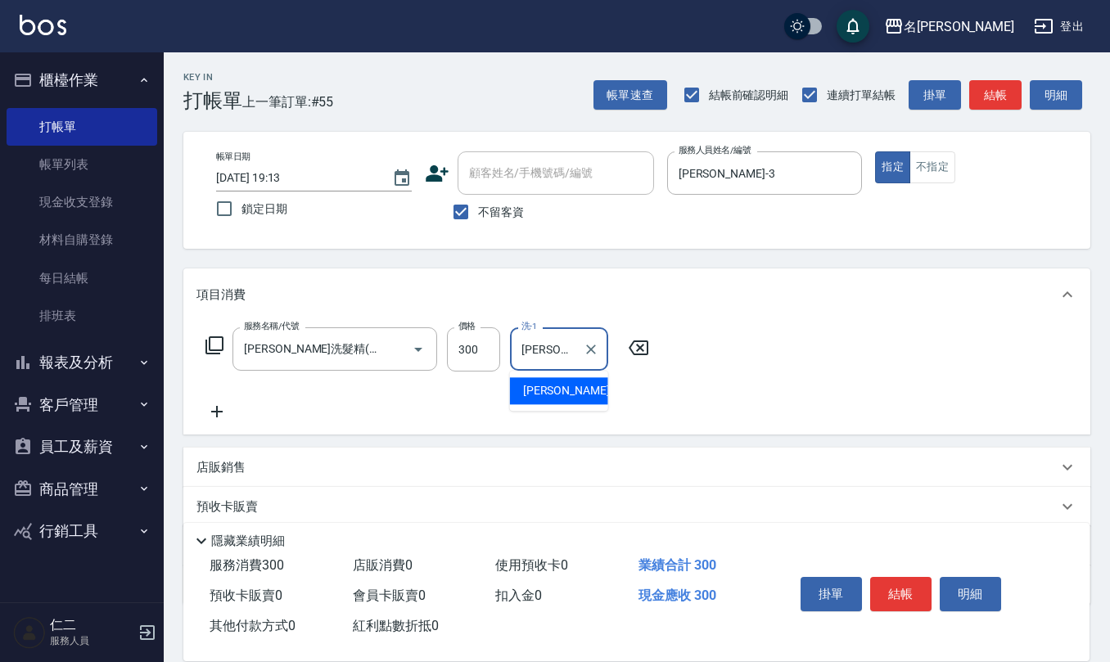
type input "[PERSON_NAME]-33"
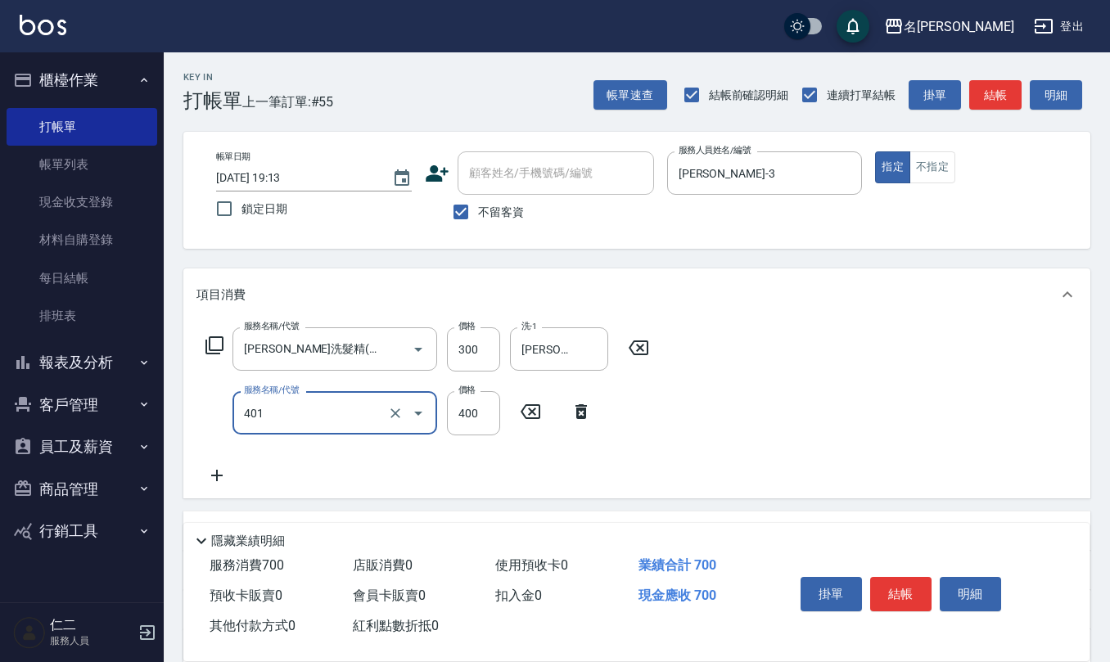
type input "剪髮(401)"
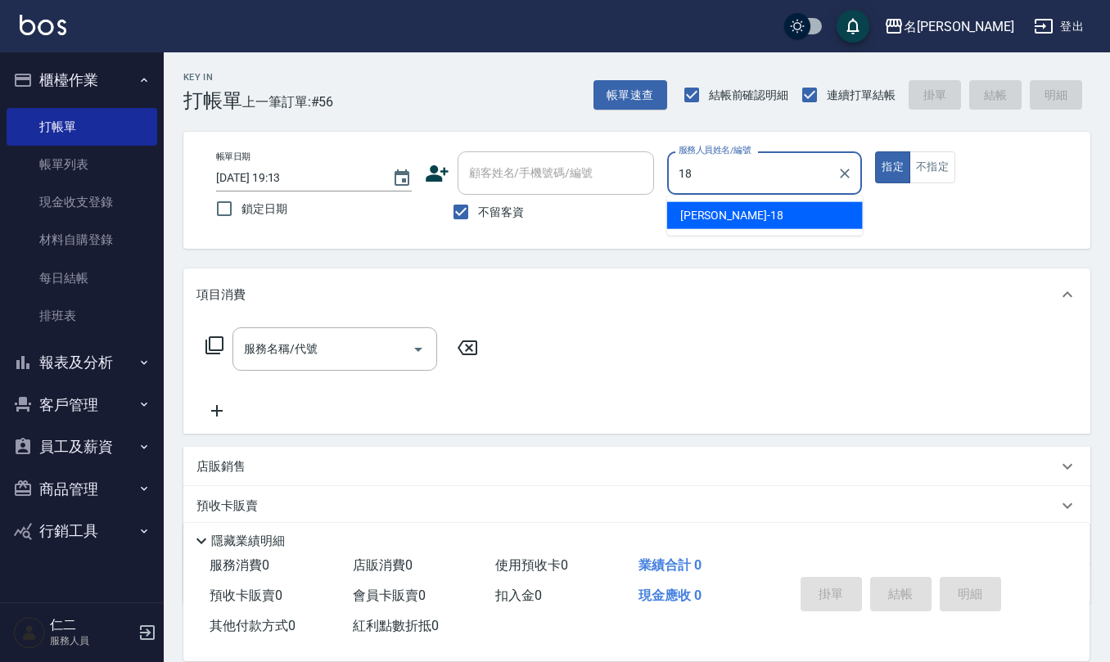
type input "[PERSON_NAME]-18"
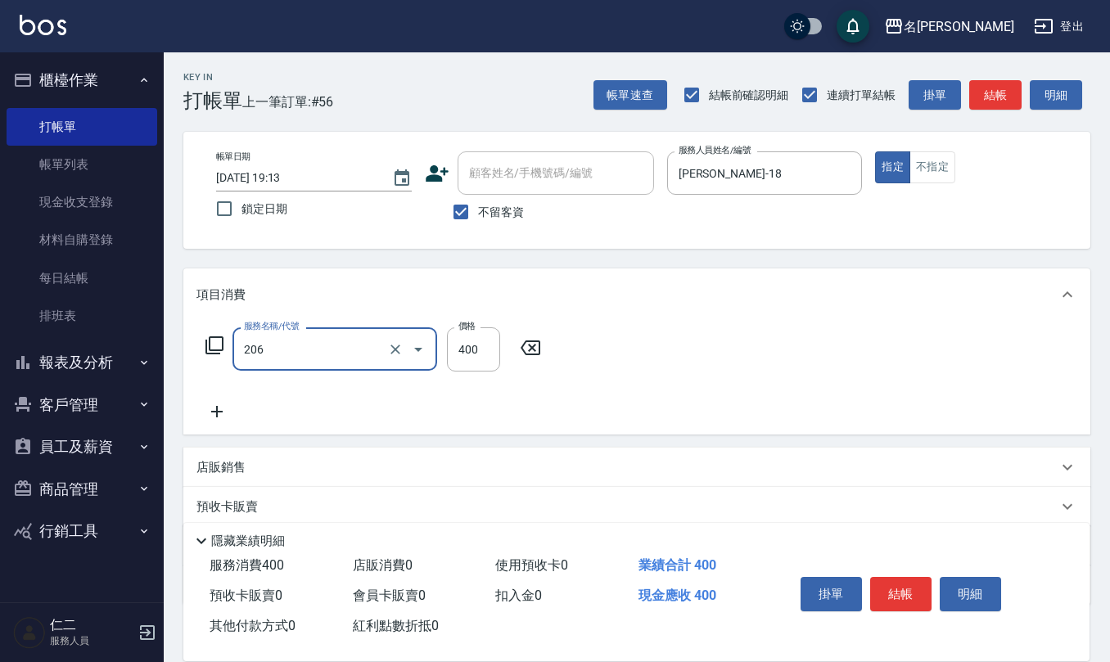
type input "健康洗(206)"
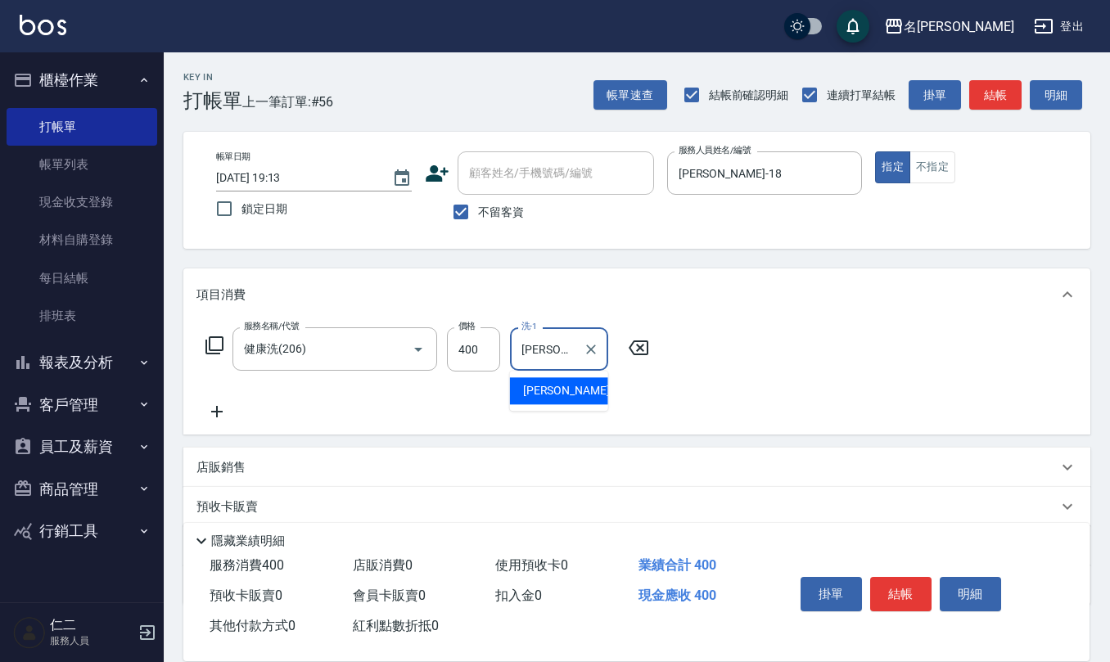
type input "[PERSON_NAME]-21"
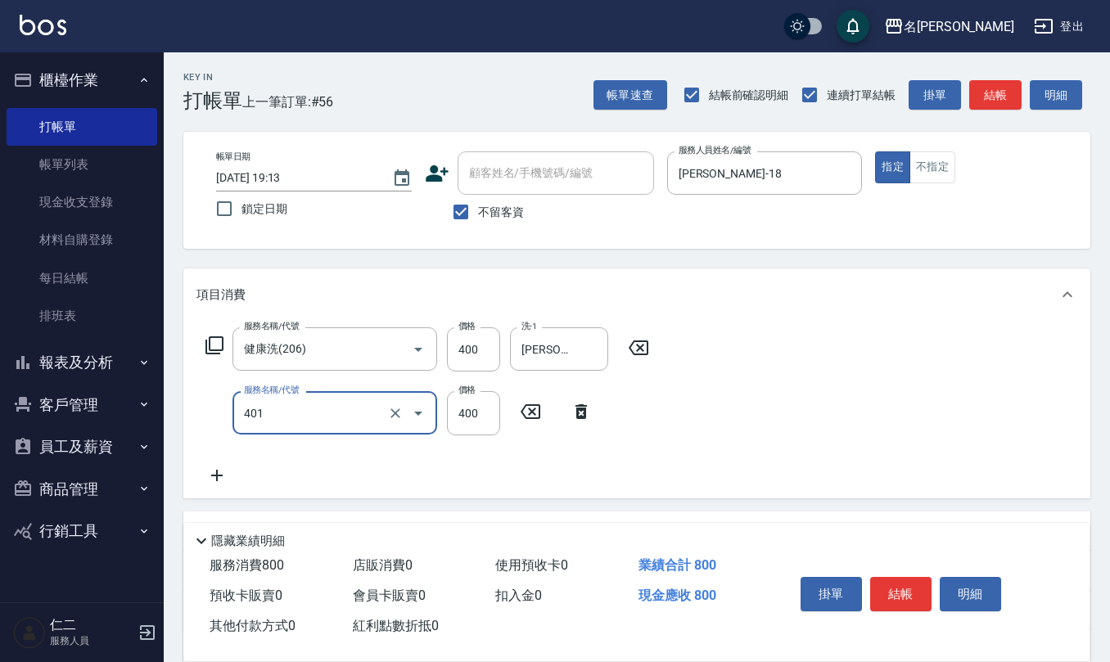
type input "剪髮(401)"
type input "200"
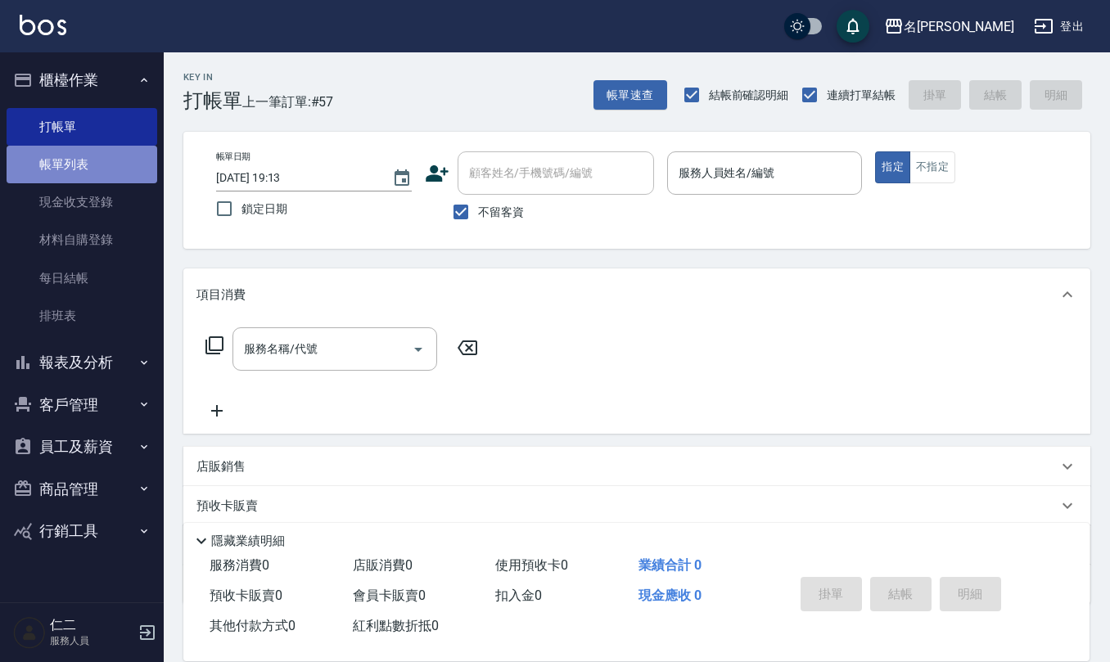
click at [70, 154] on link "帳單列表" at bounding box center [82, 165] width 151 height 38
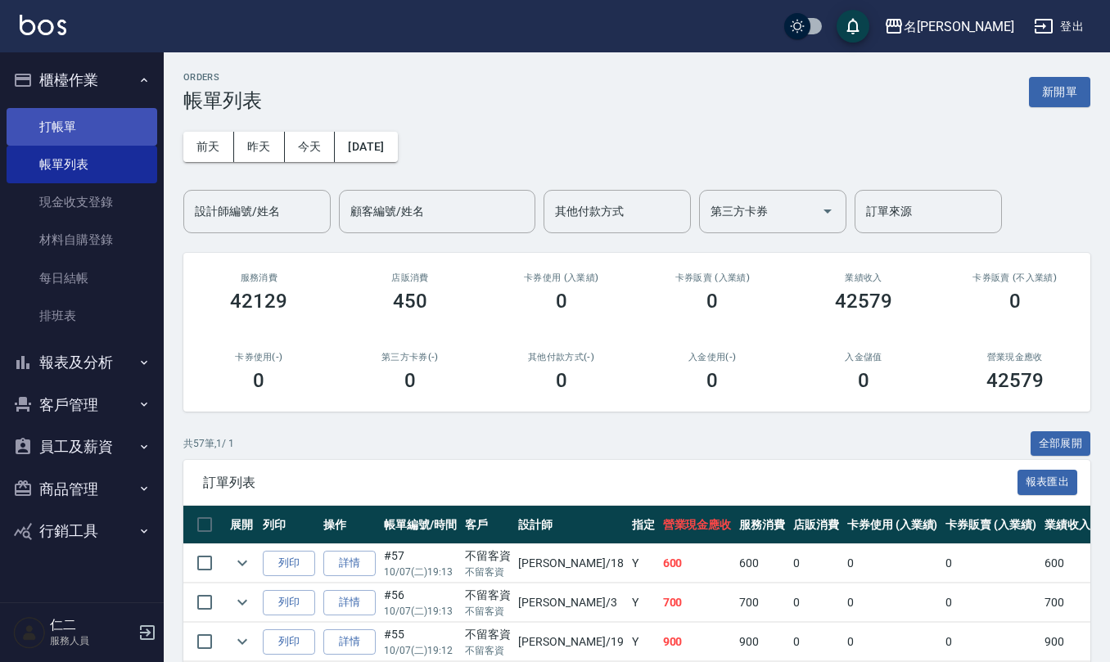
click at [79, 124] on link "打帳單" at bounding box center [82, 127] width 151 height 38
